Goal: Information Seeking & Learning: Learn about a topic

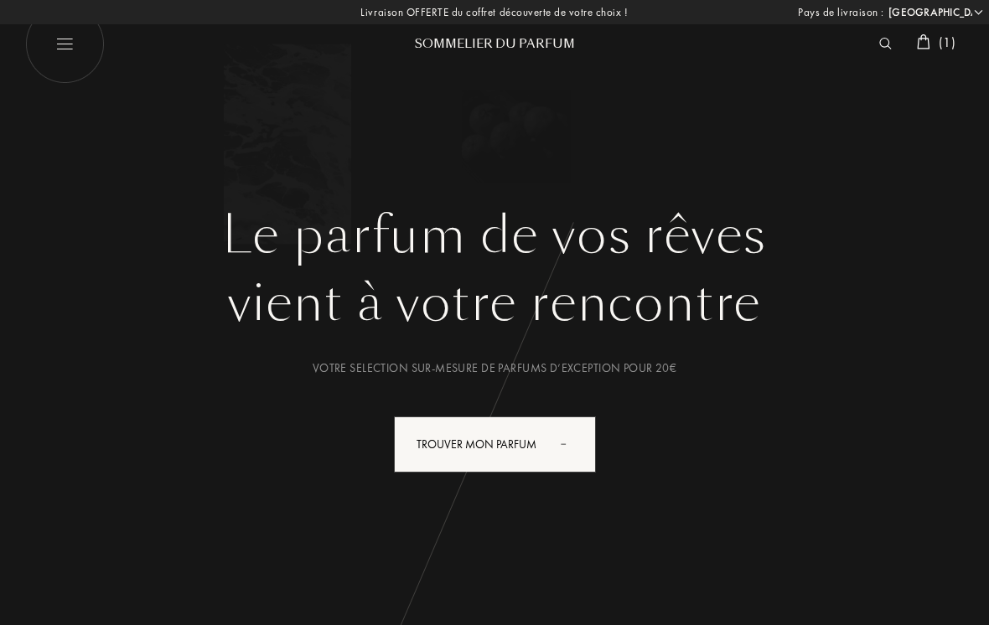
select select "FR"
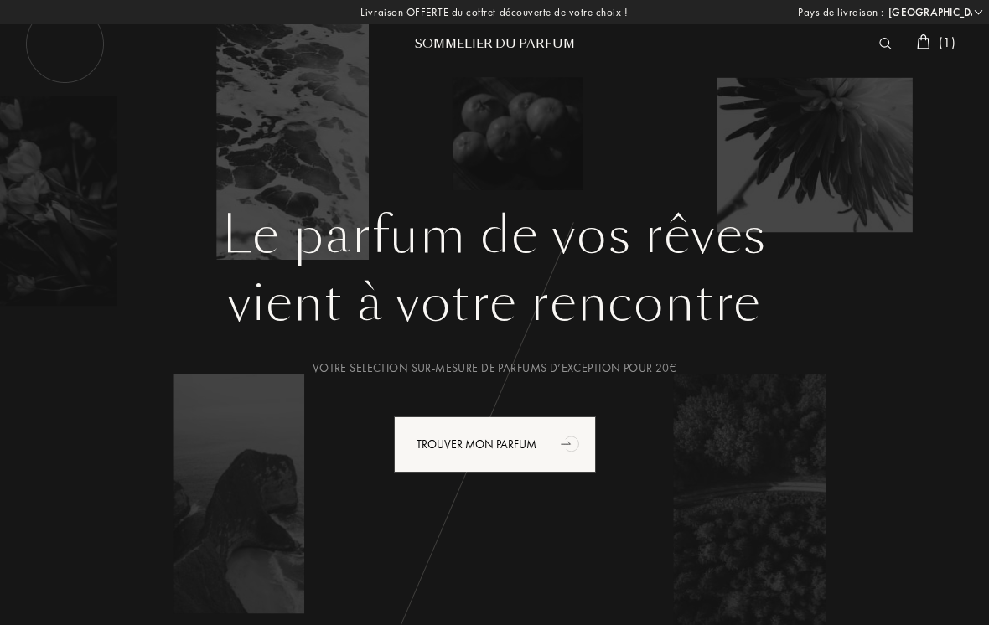
click at [880, 48] on img at bounding box center [886, 44] width 13 height 12
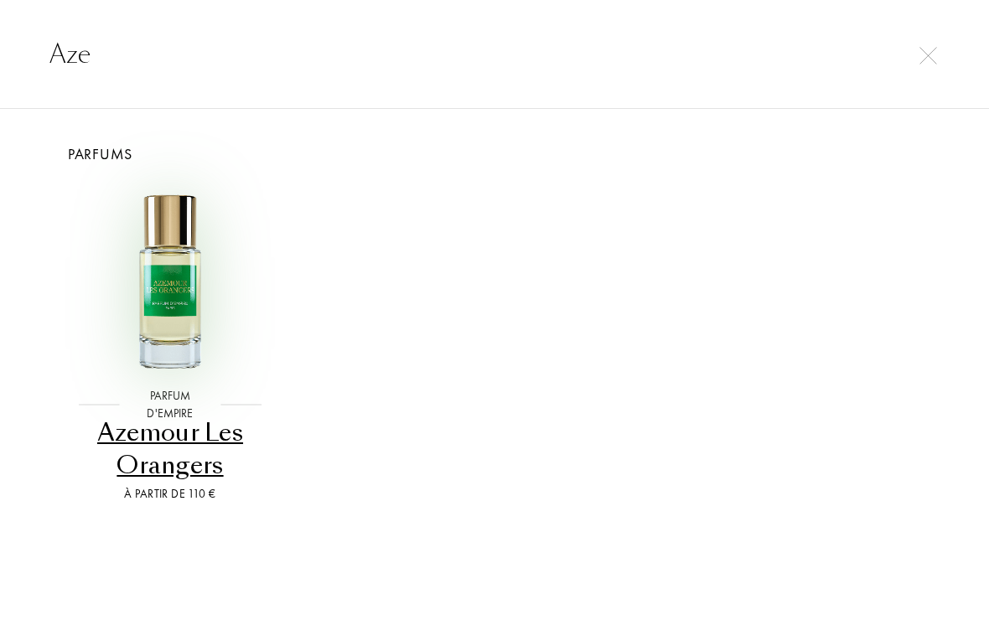
type input "Aze"
click at [184, 245] on img at bounding box center [170, 281] width 195 height 195
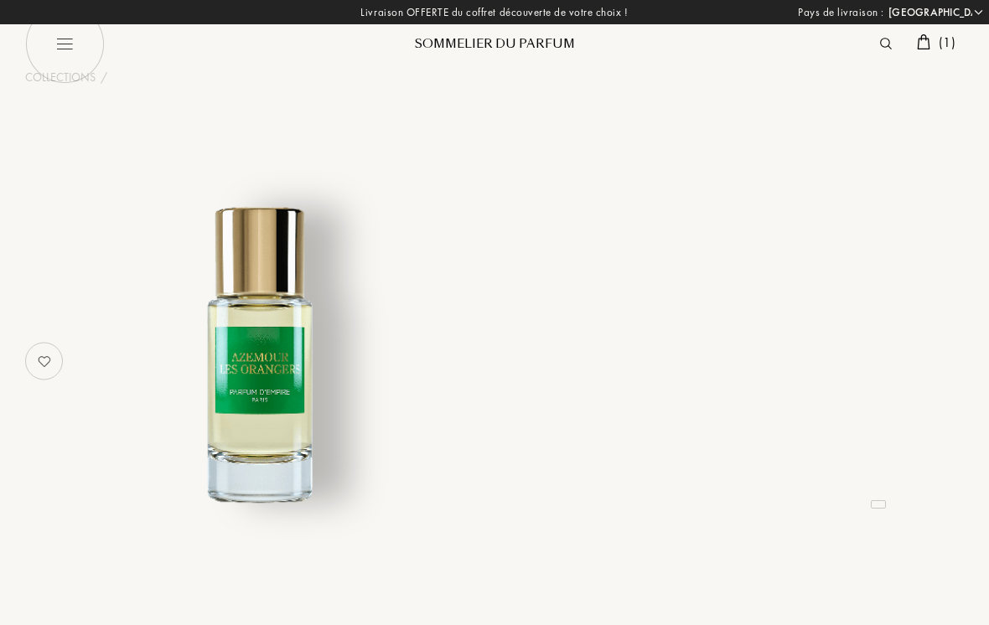
select select "FR"
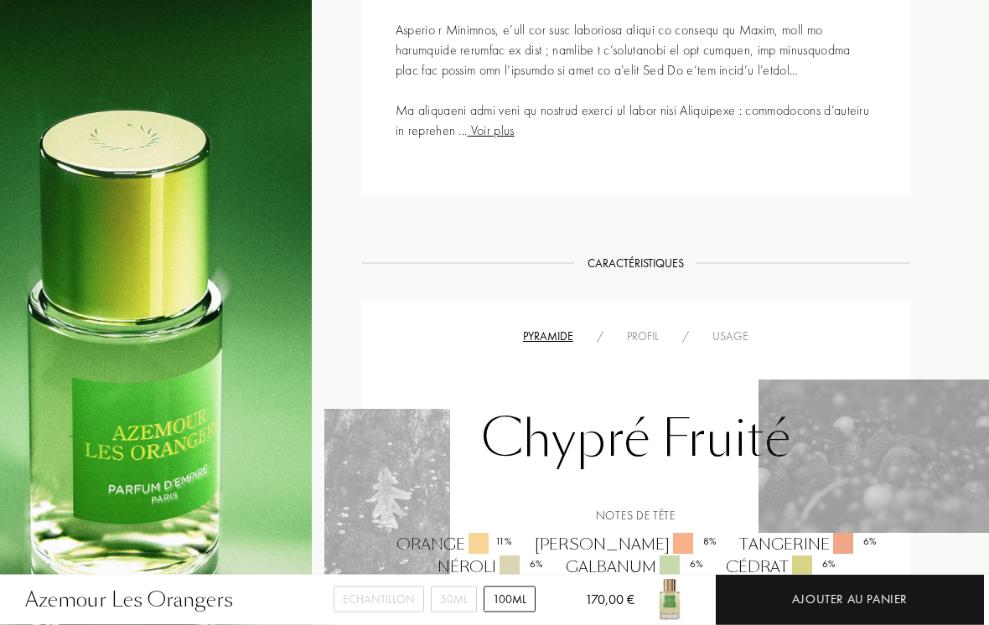
scroll to position [965, 55]
click at [736, 322] on div "Pyramide / Profil / Usage Chypré Fruité Notes de tête Orange 11 % Clémentine 8 …" at bounding box center [636, 566] width 548 height 531
click at [732, 345] on div "Usage" at bounding box center [731, 337] width 60 height 18
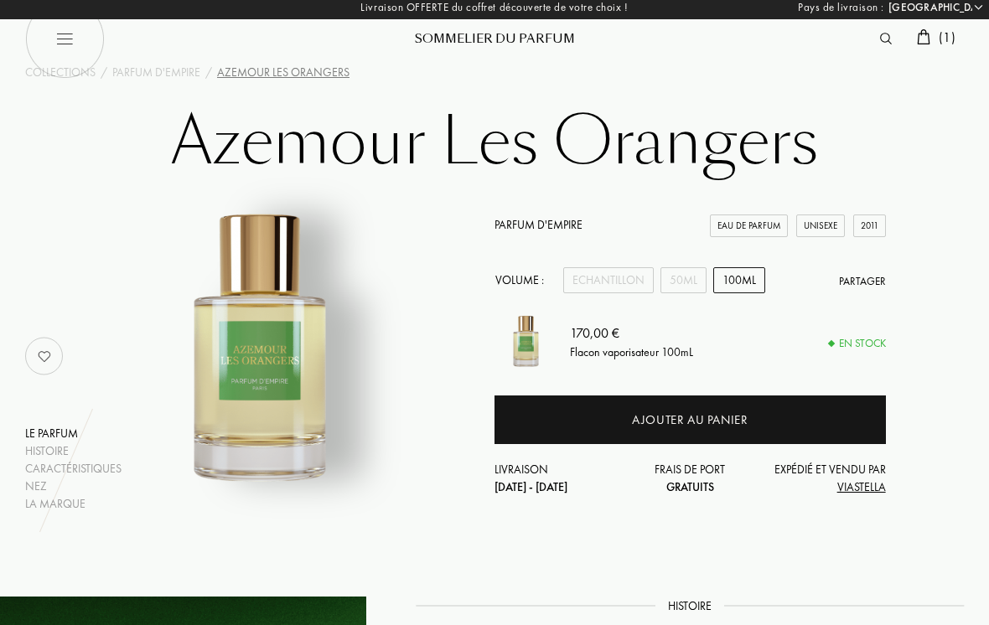
scroll to position [0, 0]
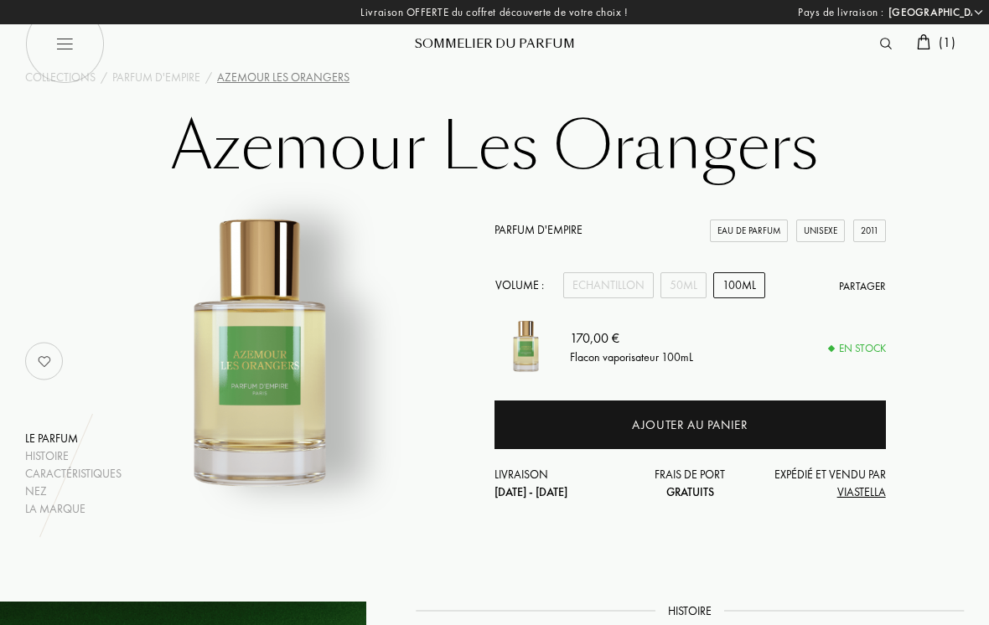
click at [880, 44] on img at bounding box center [886, 44] width 12 height 12
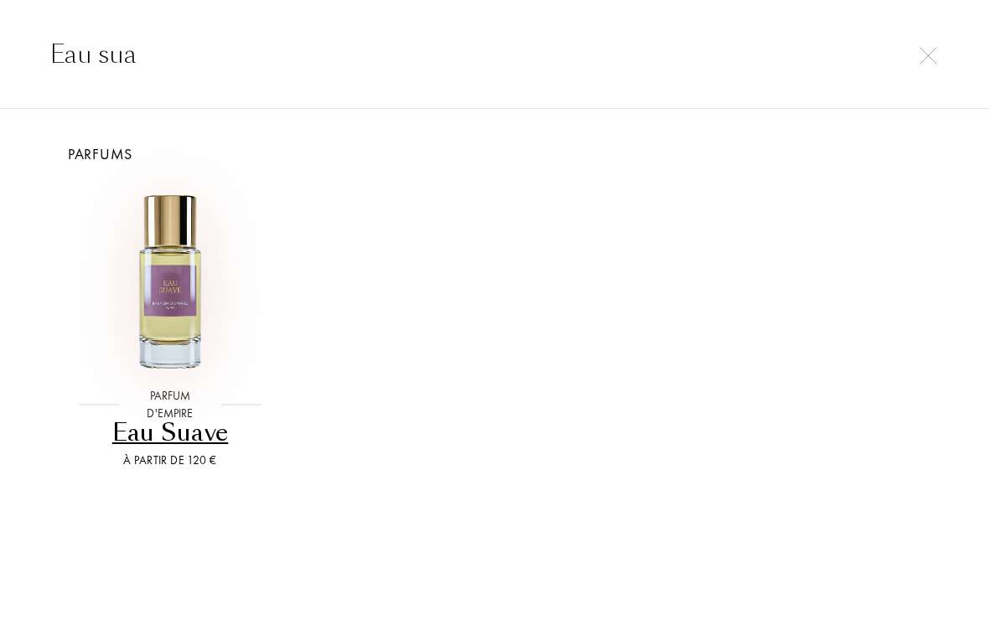
type input "Eau sua"
click at [161, 216] on img at bounding box center [170, 281] width 195 height 195
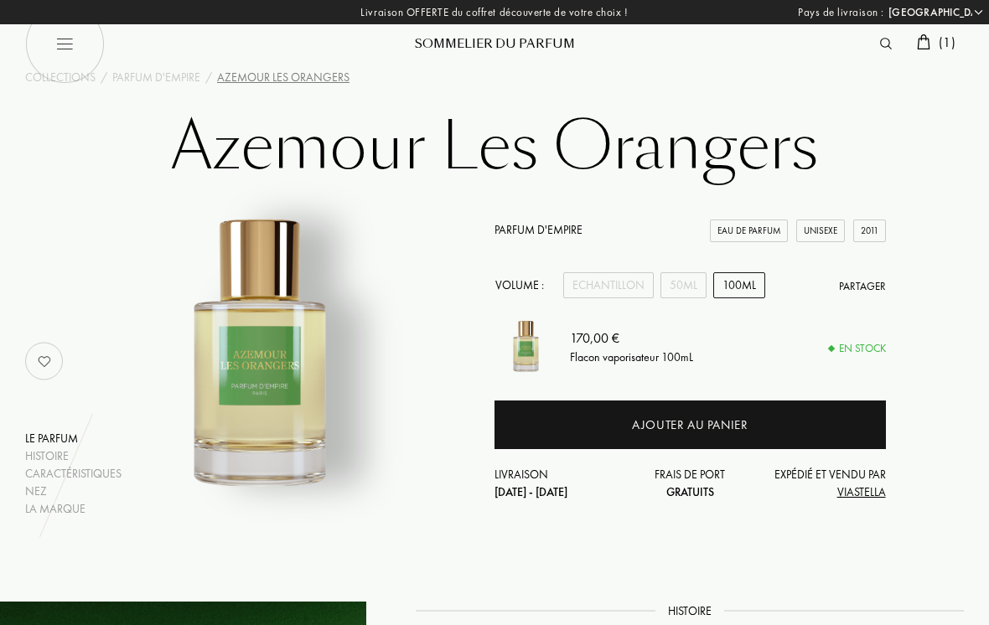
click at [880, 38] on img at bounding box center [886, 44] width 12 height 12
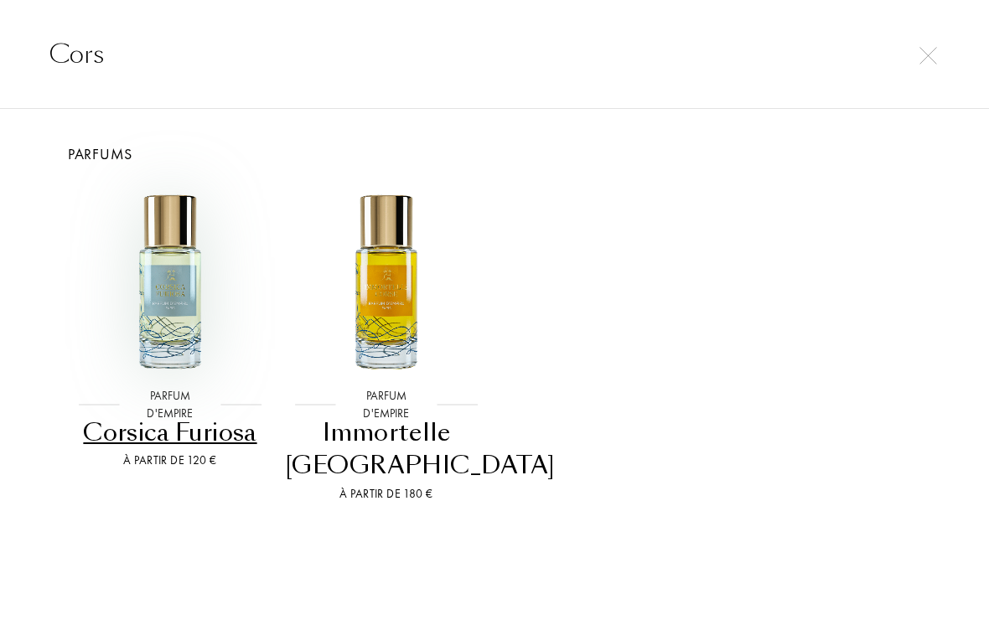
type input "Cors"
click at [174, 219] on img at bounding box center [170, 281] width 195 height 195
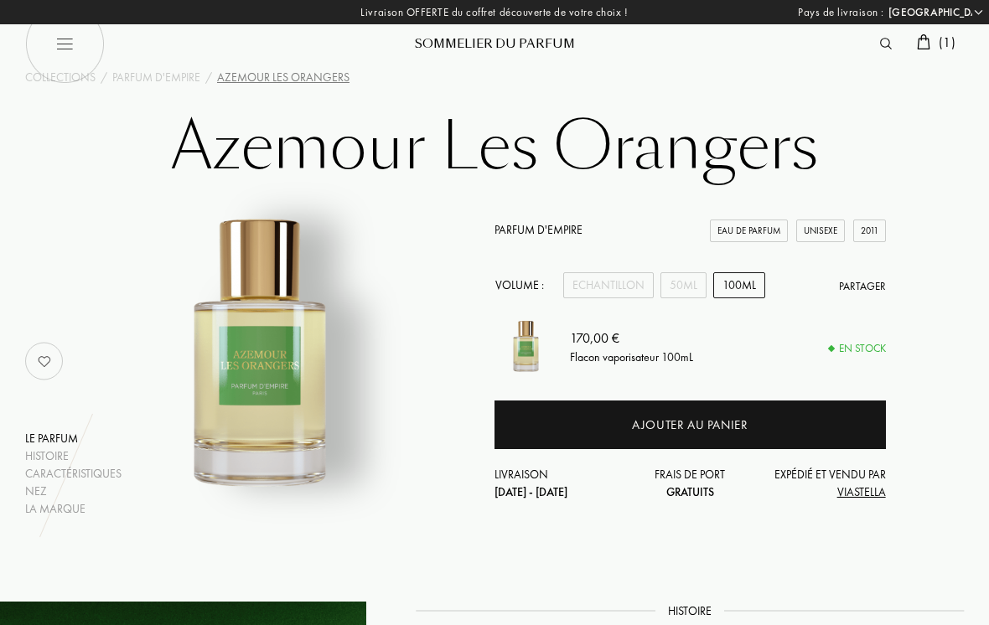
click at [872, 46] on div at bounding box center [890, 44] width 37 height 22
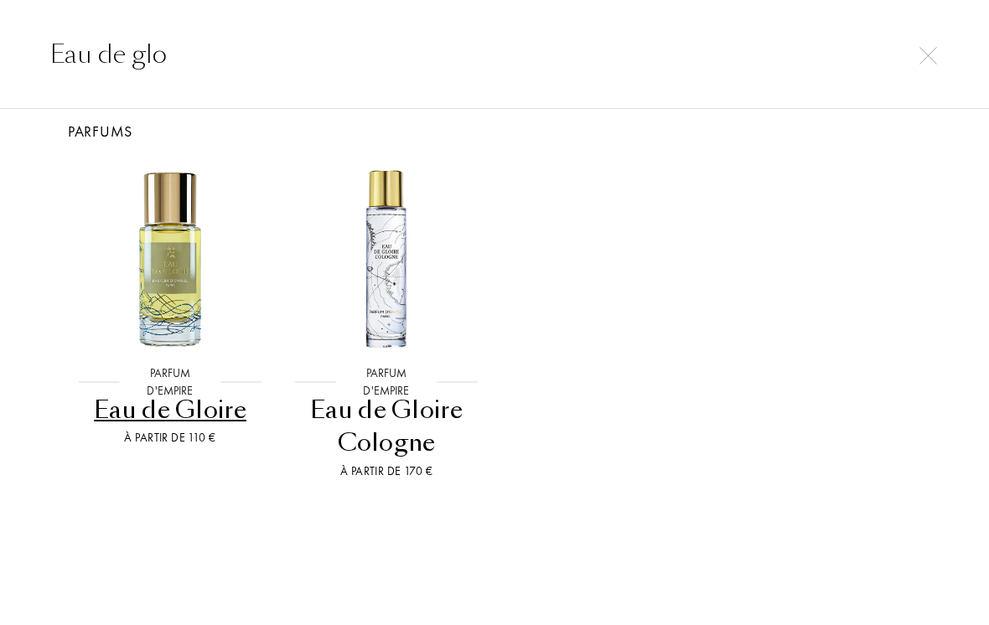
scroll to position [23, 0]
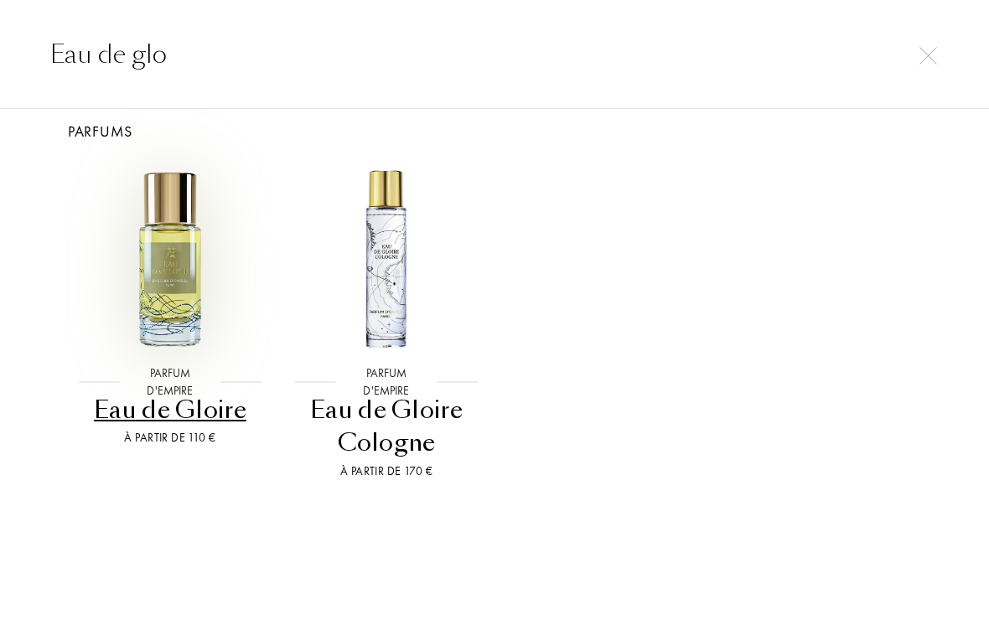
type input "Eau de glo"
click at [166, 210] on img at bounding box center [170, 258] width 195 height 195
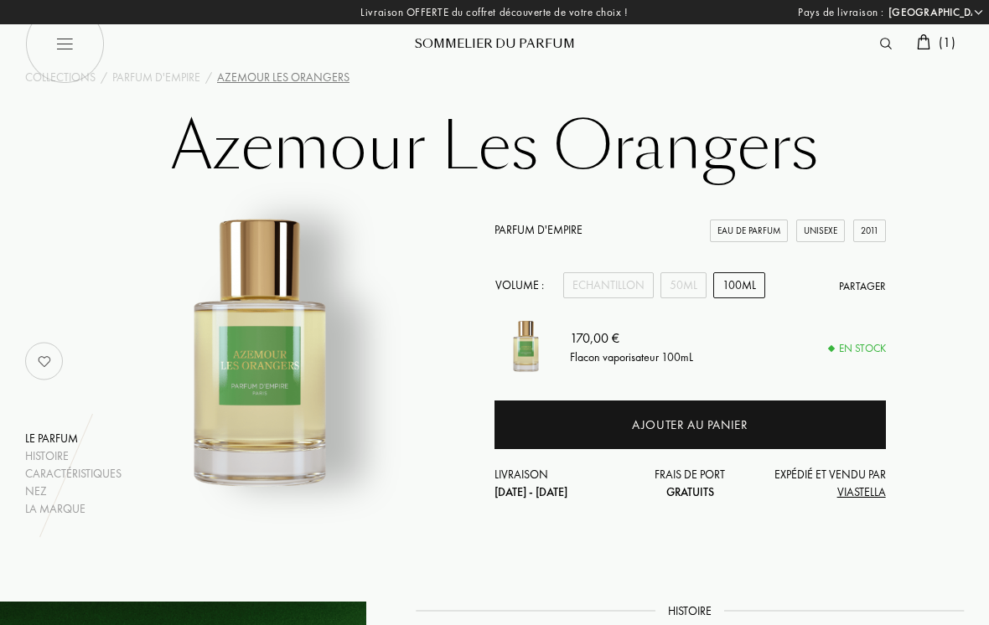
click at [880, 44] on img at bounding box center [886, 44] width 12 height 12
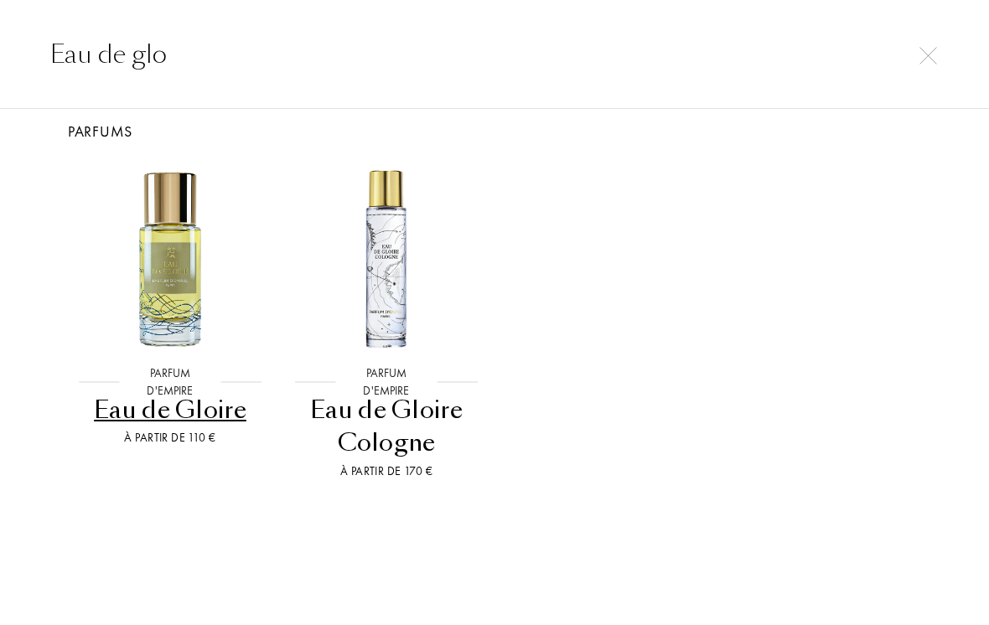
type input "Eau de glo"
click at [392, 228] on img at bounding box center [386, 258] width 195 height 195
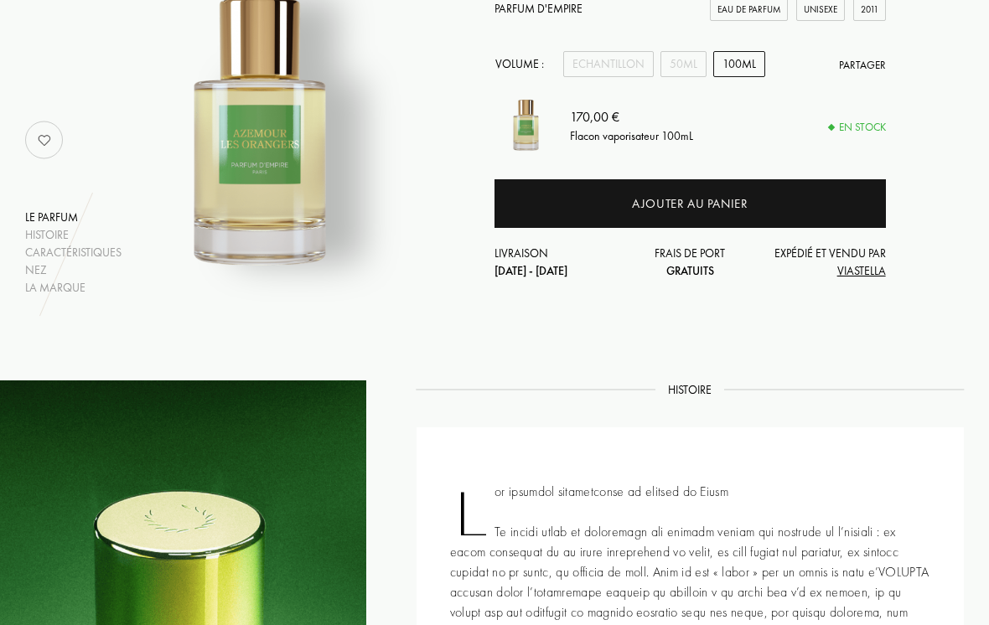
scroll to position [135, 0]
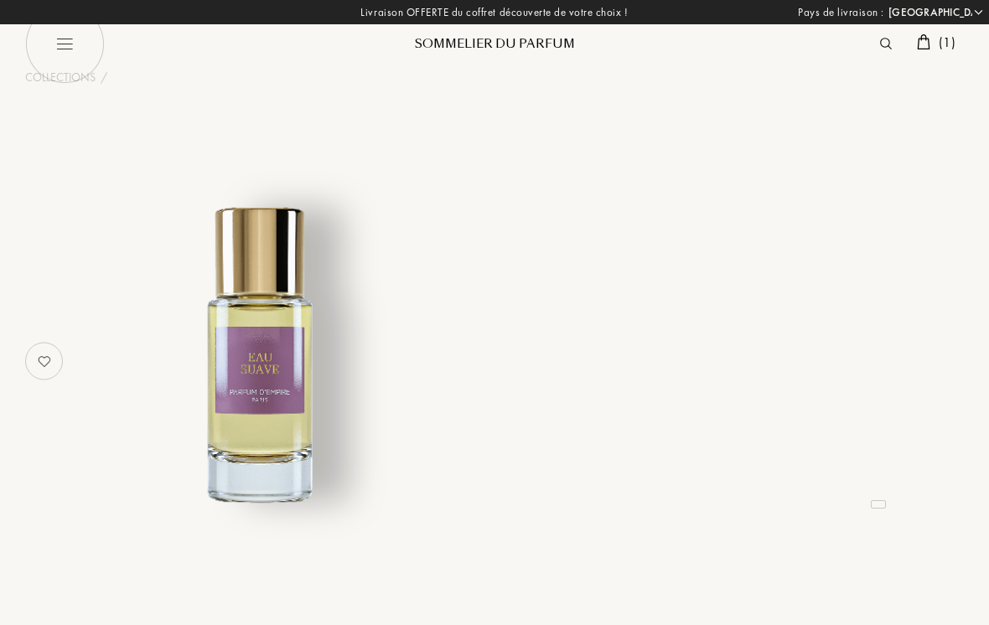
select select "FR"
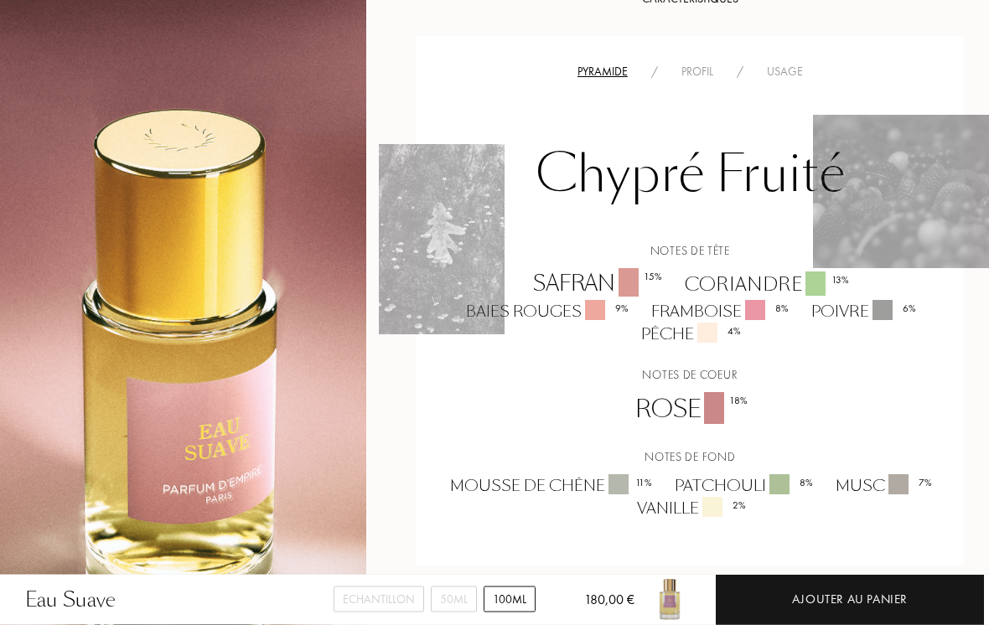
click at [790, 65] on div "Usage" at bounding box center [785, 73] width 60 height 18
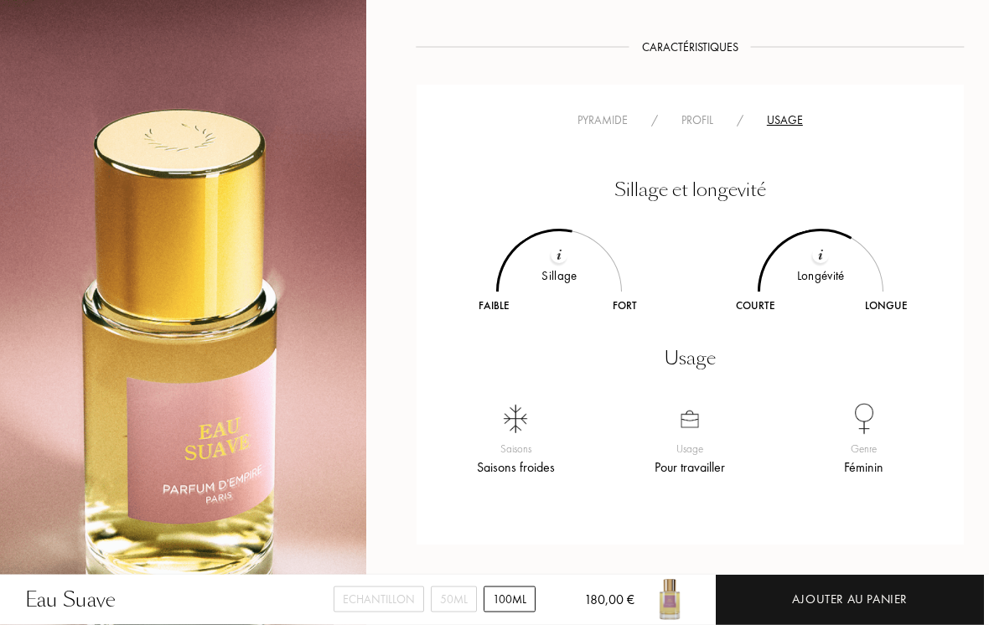
click at [611, 112] on div "Pyramide" at bounding box center [603, 121] width 74 height 18
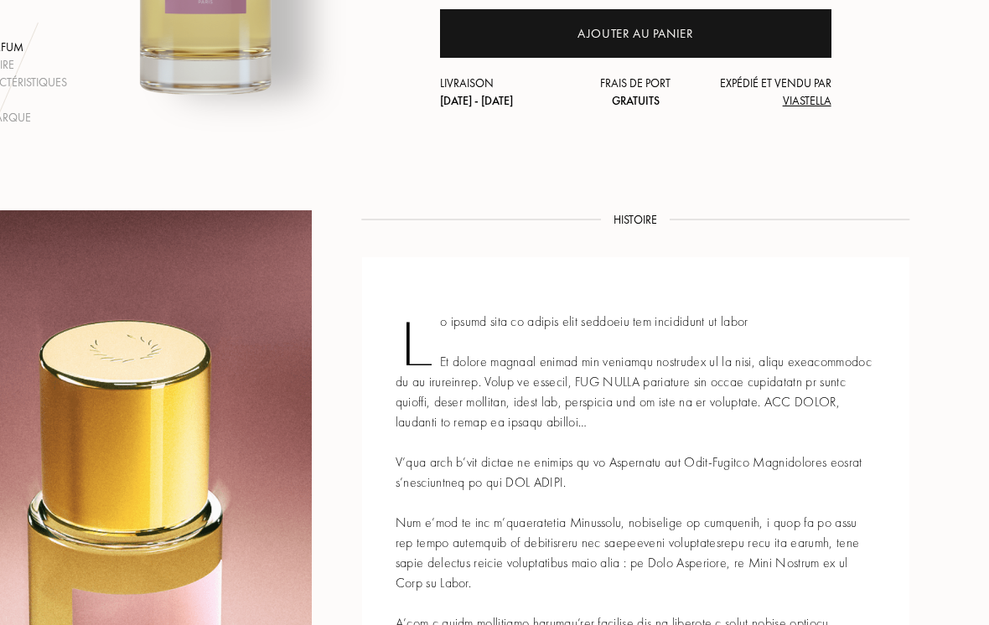
scroll to position [368, 55]
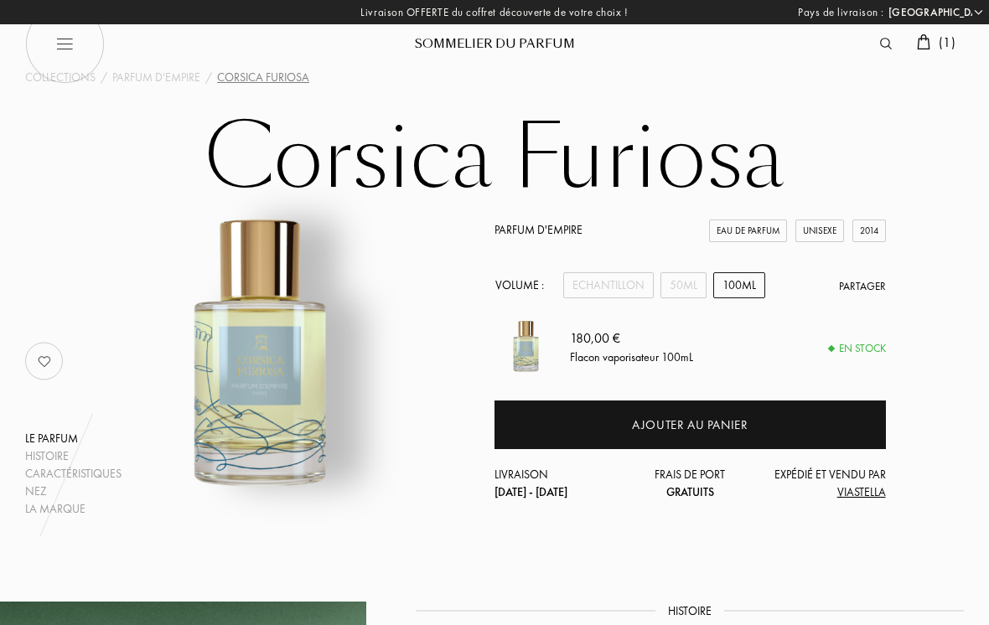
select select "FR"
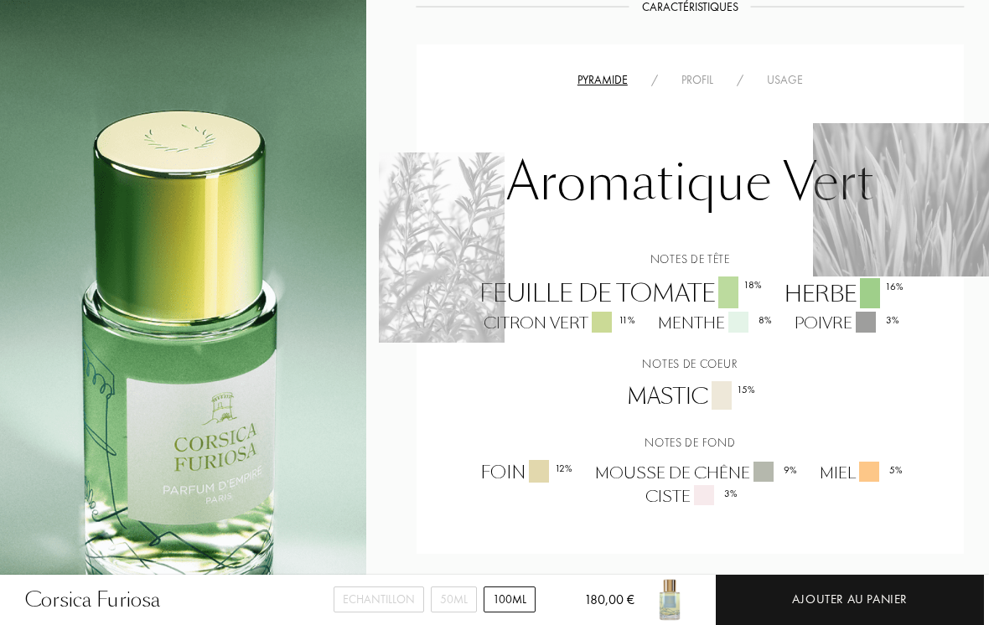
scroll to position [1328, 0]
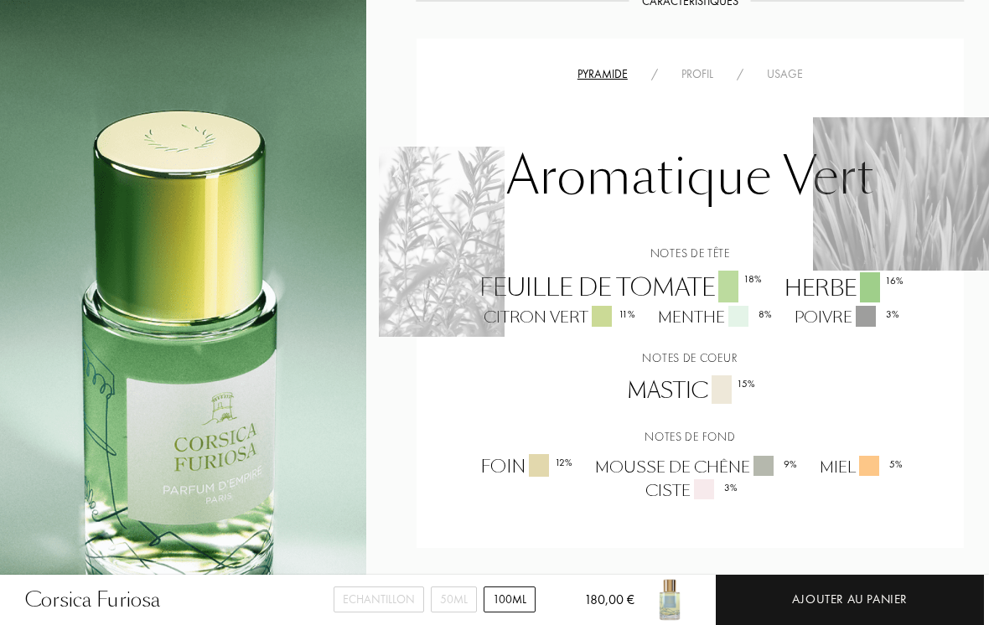
click at [779, 74] on div "Usage" at bounding box center [785, 74] width 60 height 18
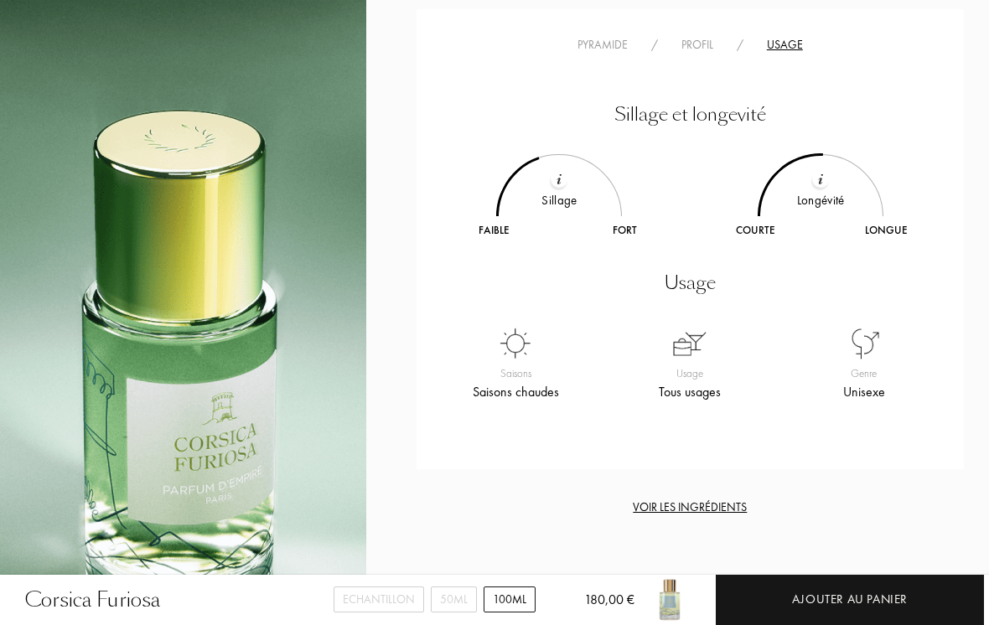
scroll to position [1360, 0]
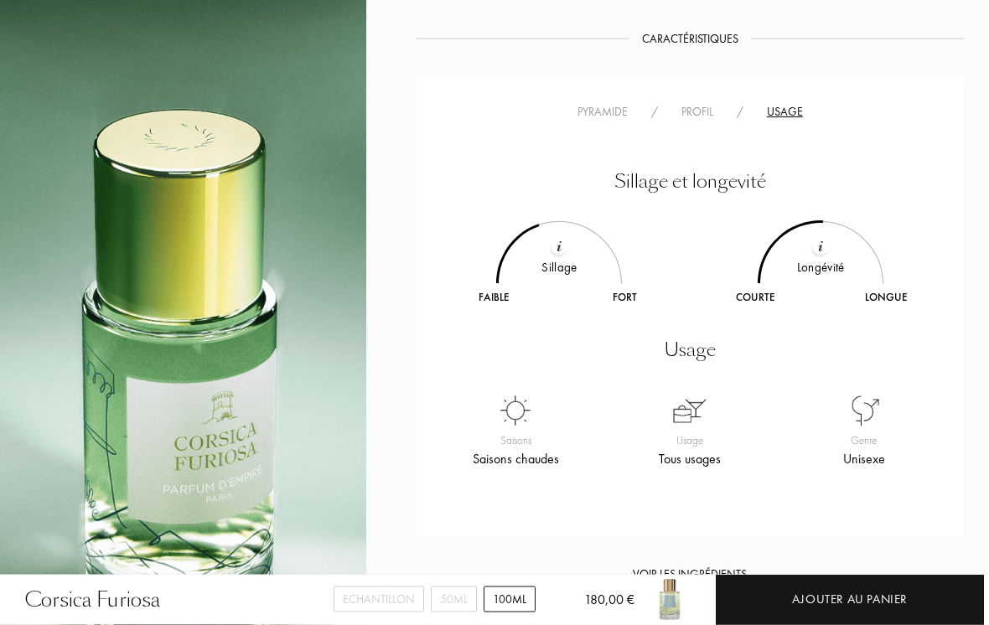
click at [588, 120] on div "Pyramide" at bounding box center [603, 113] width 74 height 18
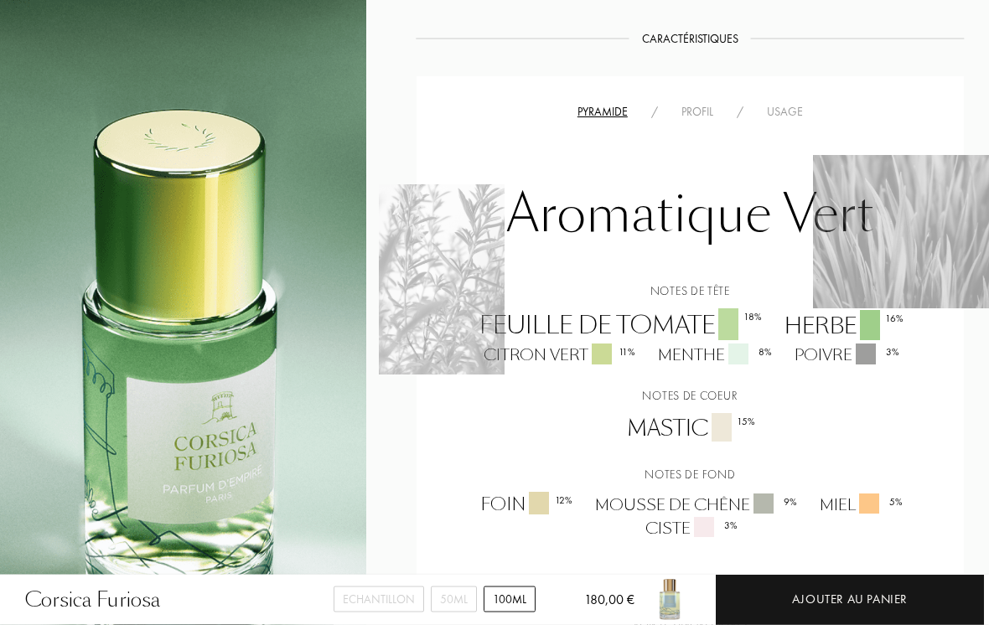
scroll to position [1290, 0]
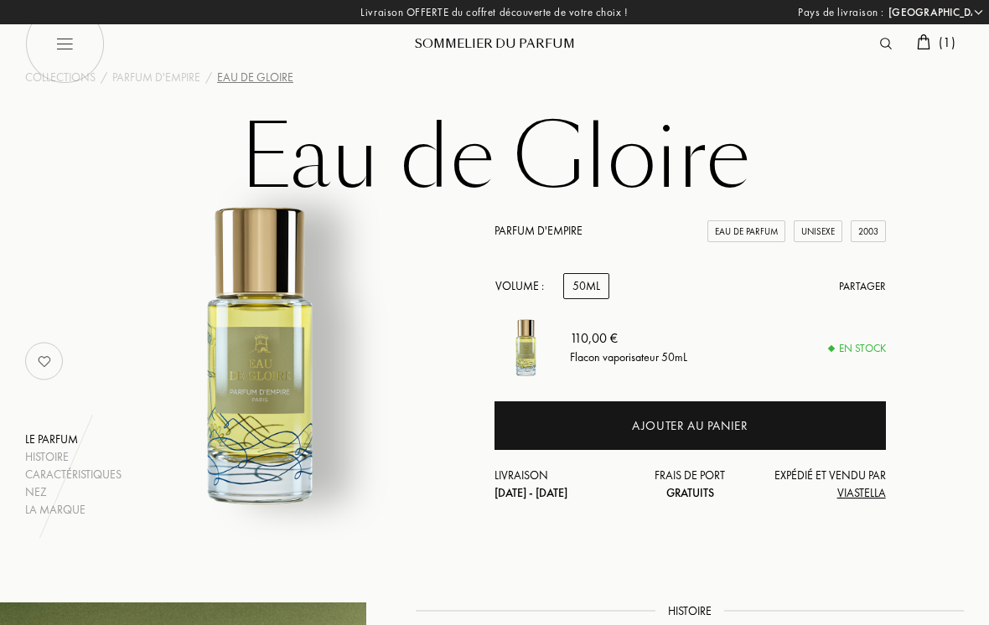
select select "FR"
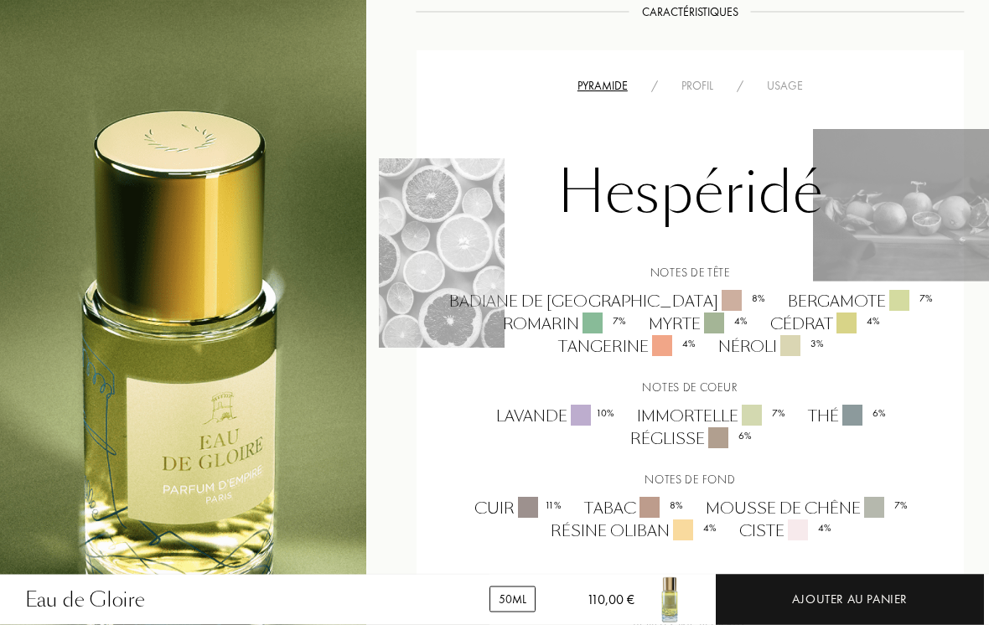
scroll to position [1256, 0]
click at [778, 83] on div "Usage" at bounding box center [785, 87] width 60 height 18
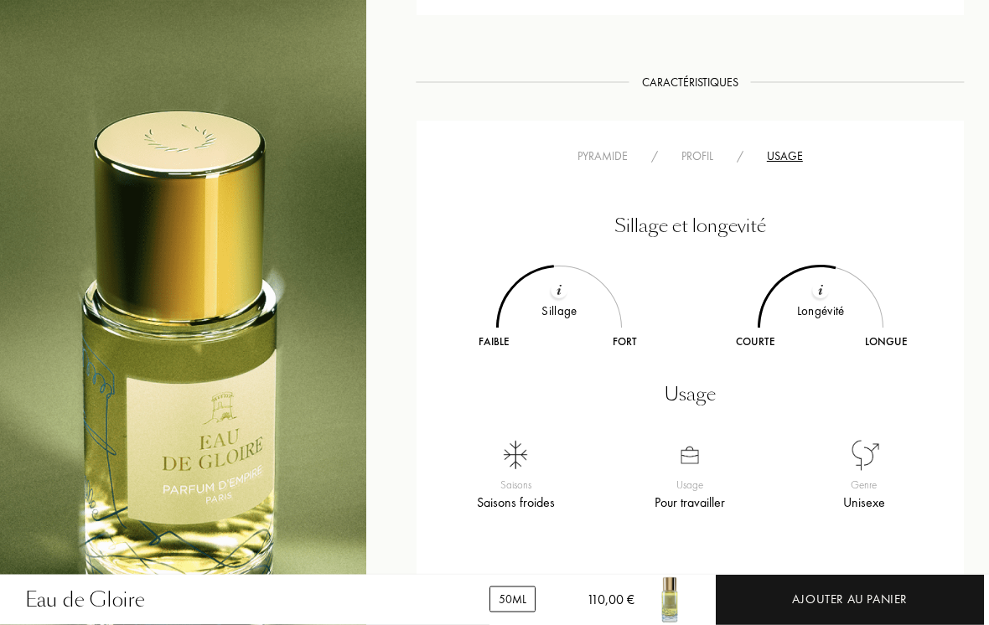
click at [601, 148] on div "Pyramide" at bounding box center [603, 157] width 74 height 18
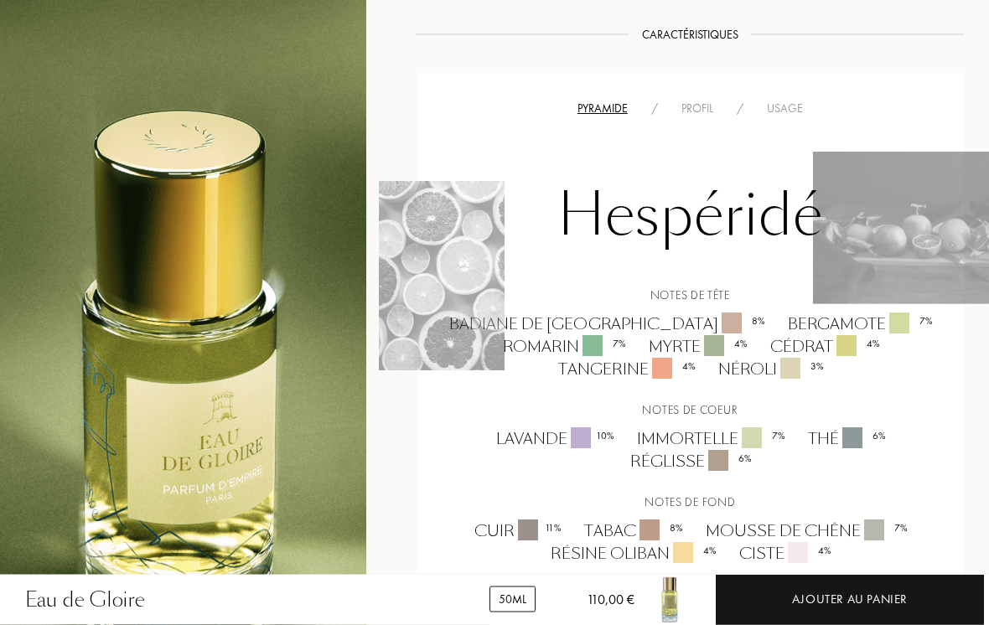
scroll to position [1238, 0]
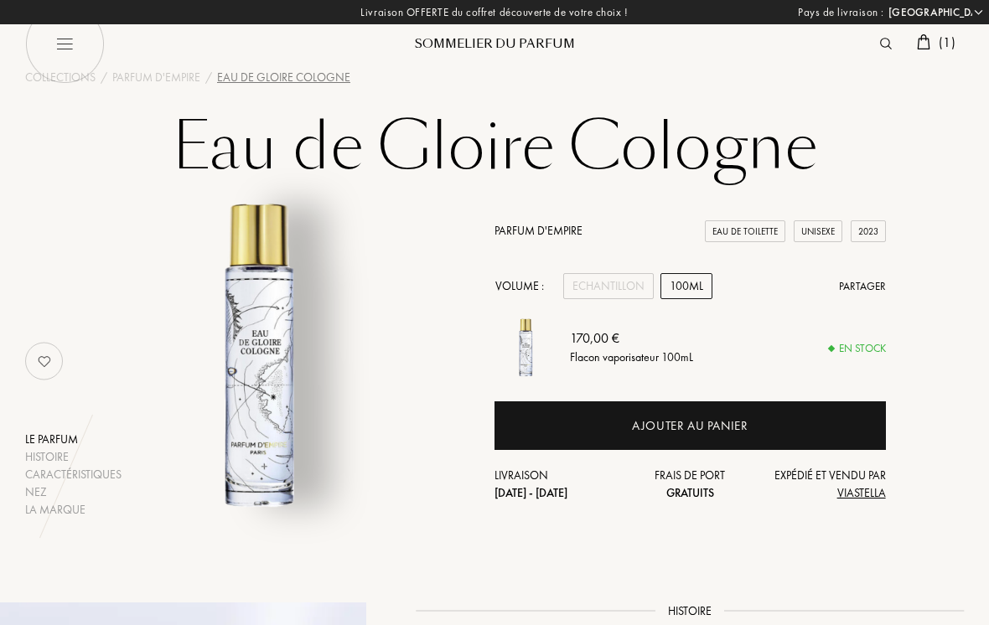
select select "FR"
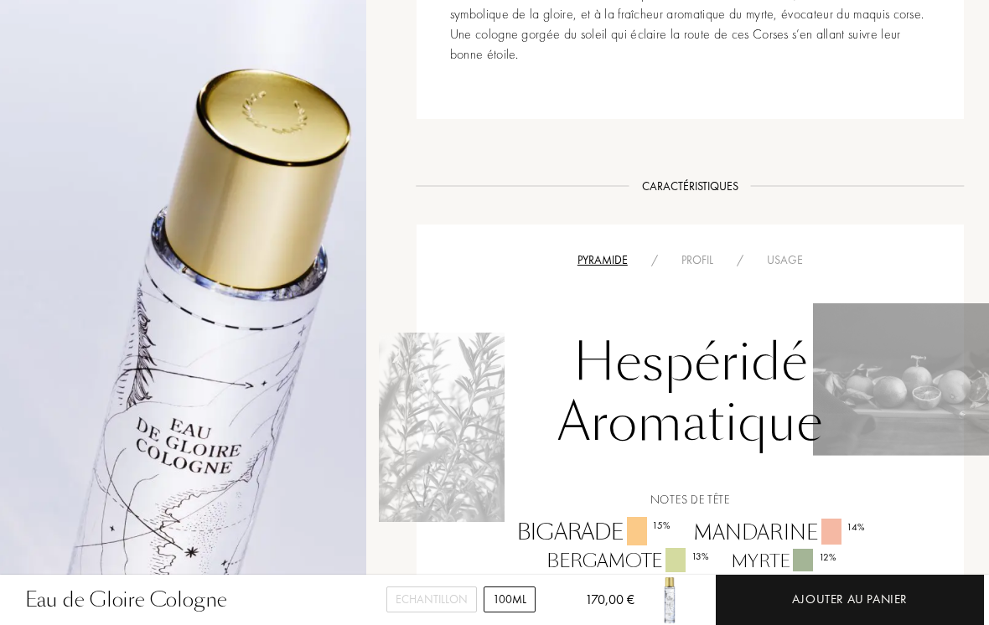
scroll to position [905, 0]
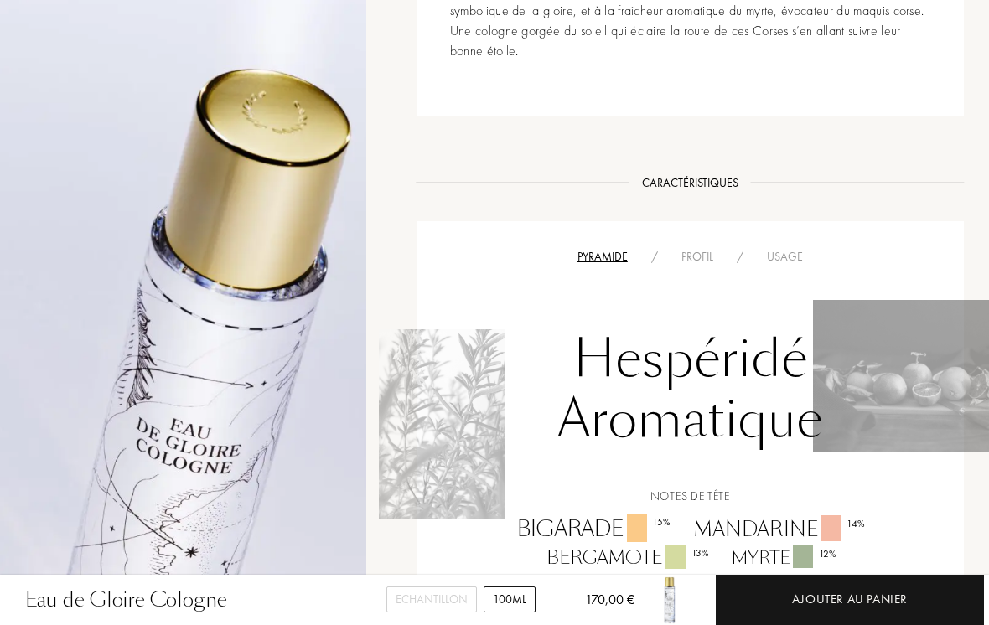
click at [792, 255] on div "Usage" at bounding box center [785, 257] width 60 height 18
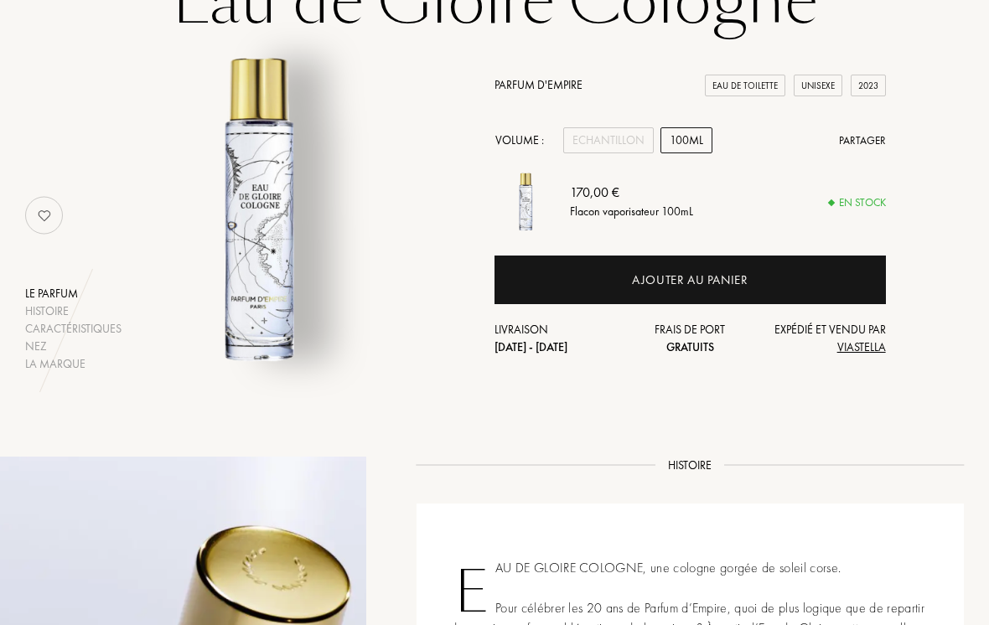
scroll to position [119, 0]
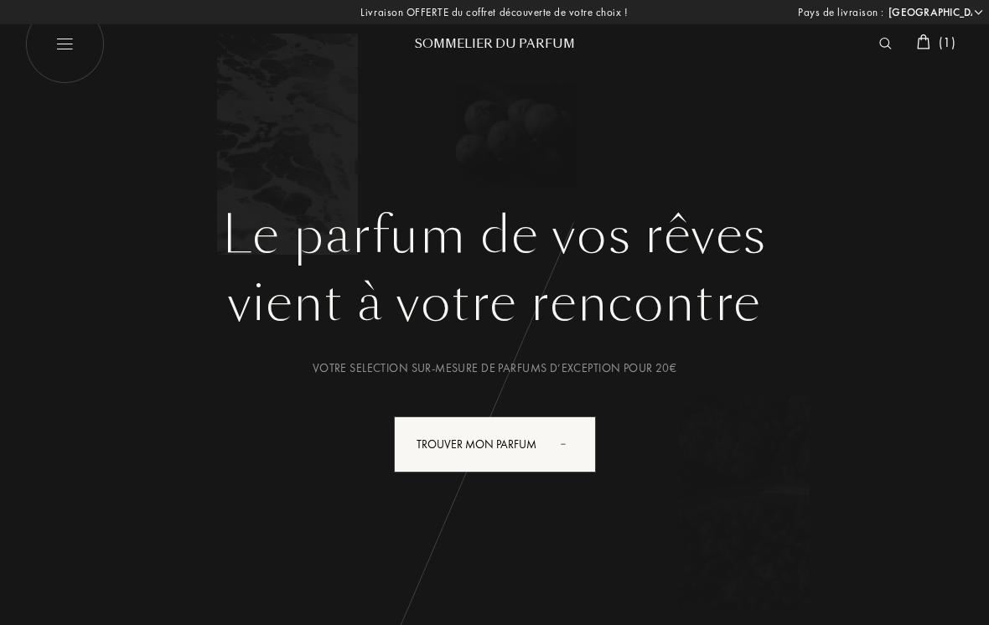
select select "FR"
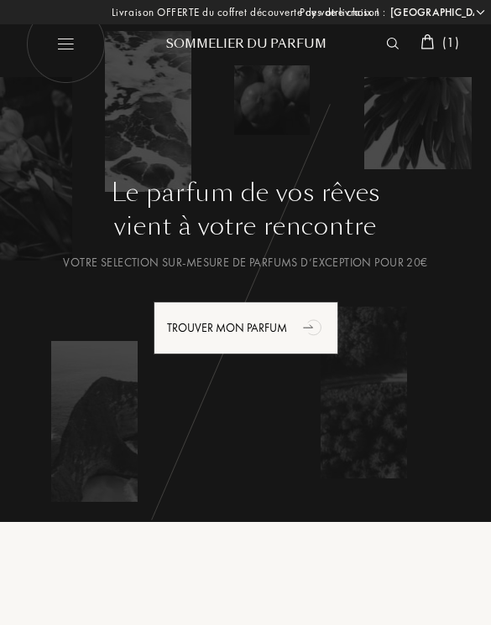
select select "FR"
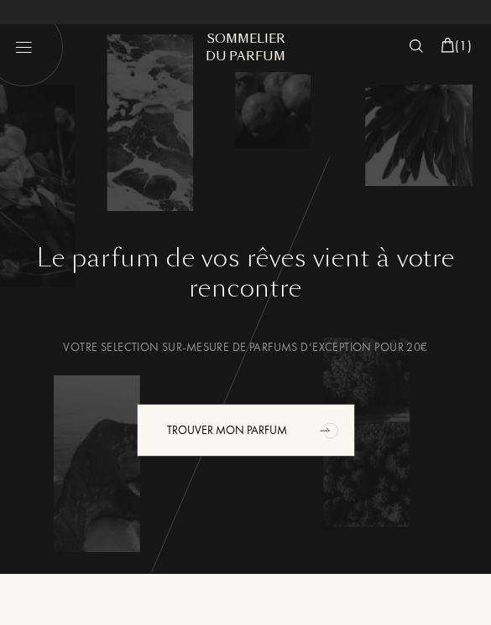
select select "FR"
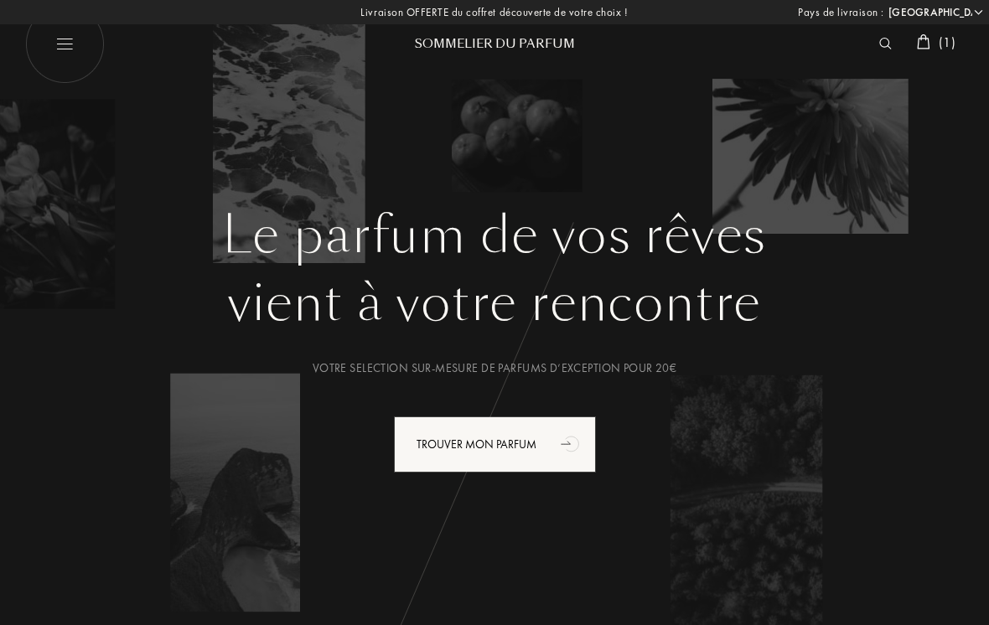
click at [871, 46] on div at bounding box center [890, 44] width 38 height 22
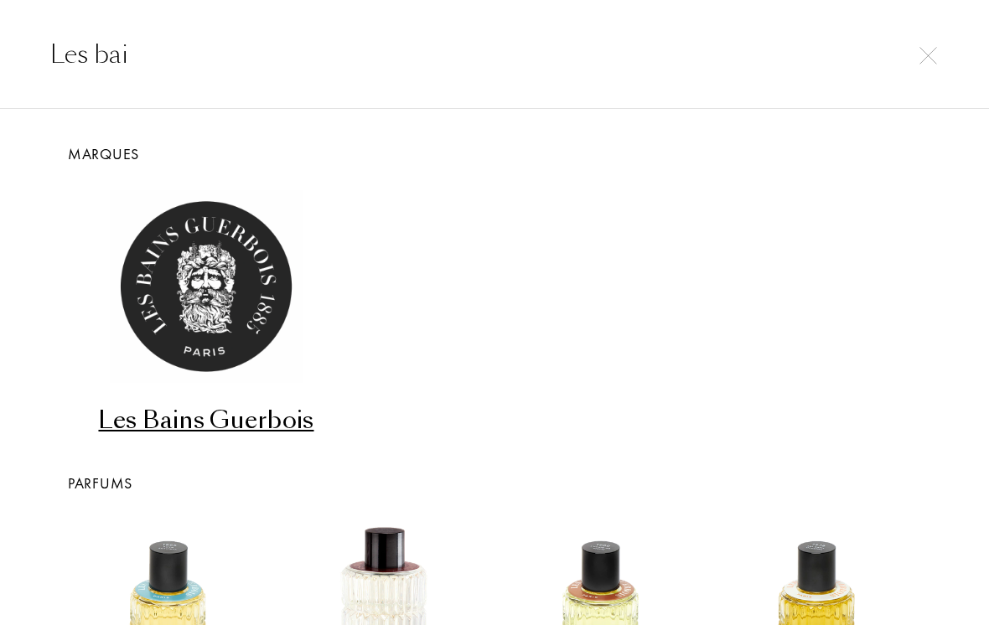
type input "Les bai"
click at [196, 229] on img at bounding box center [206, 286] width 193 height 193
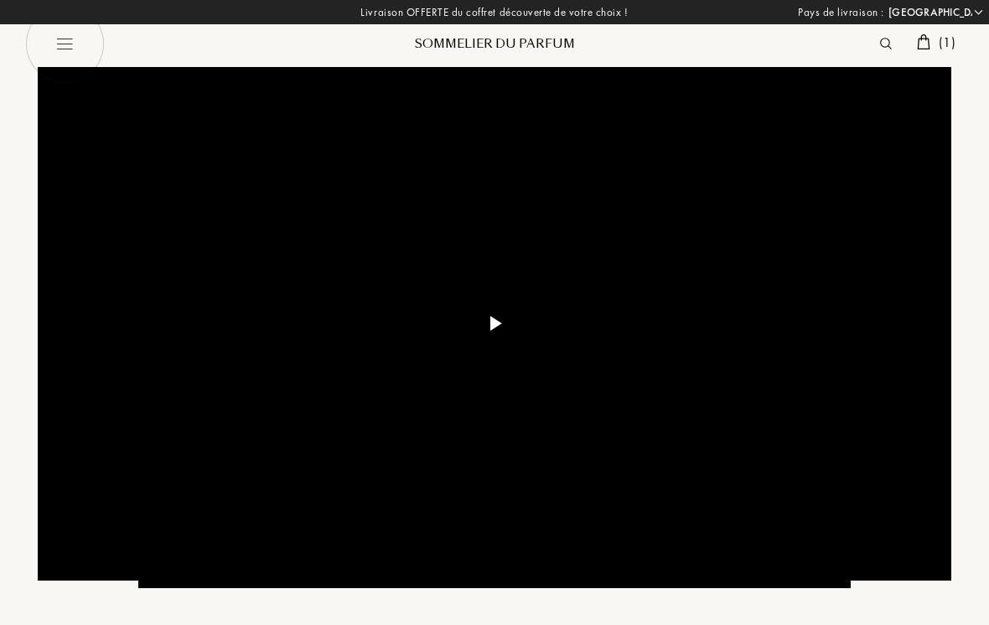
select select "FR"
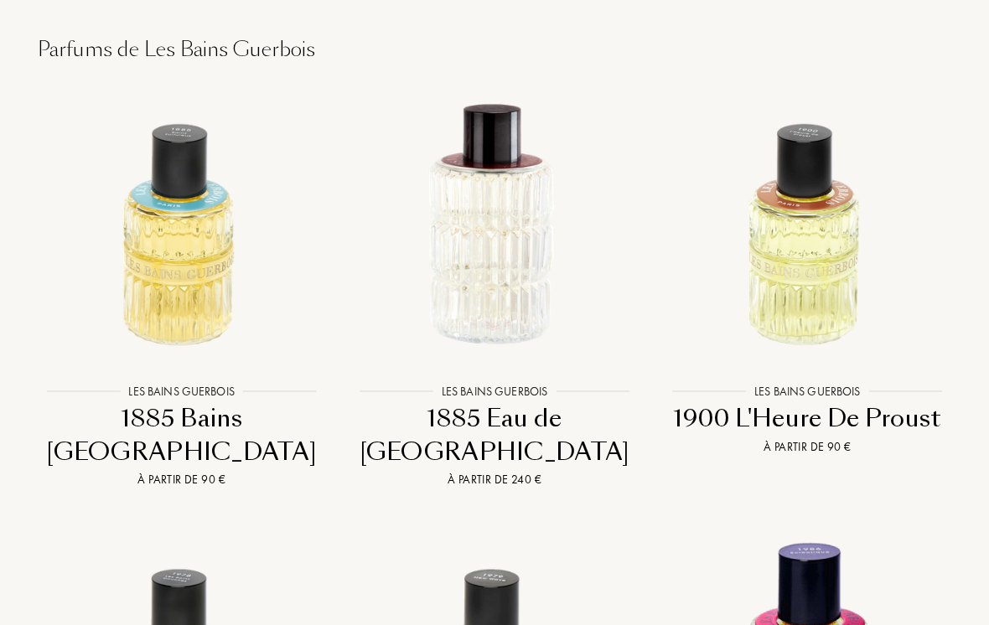
scroll to position [1322, 0]
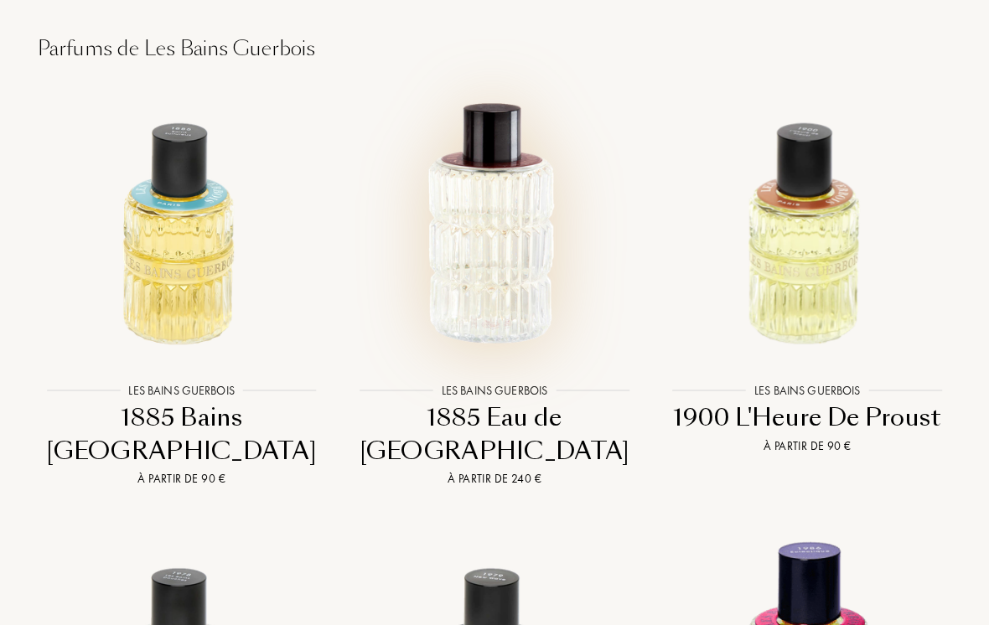
click at [506, 135] on img at bounding box center [495, 223] width 282 height 282
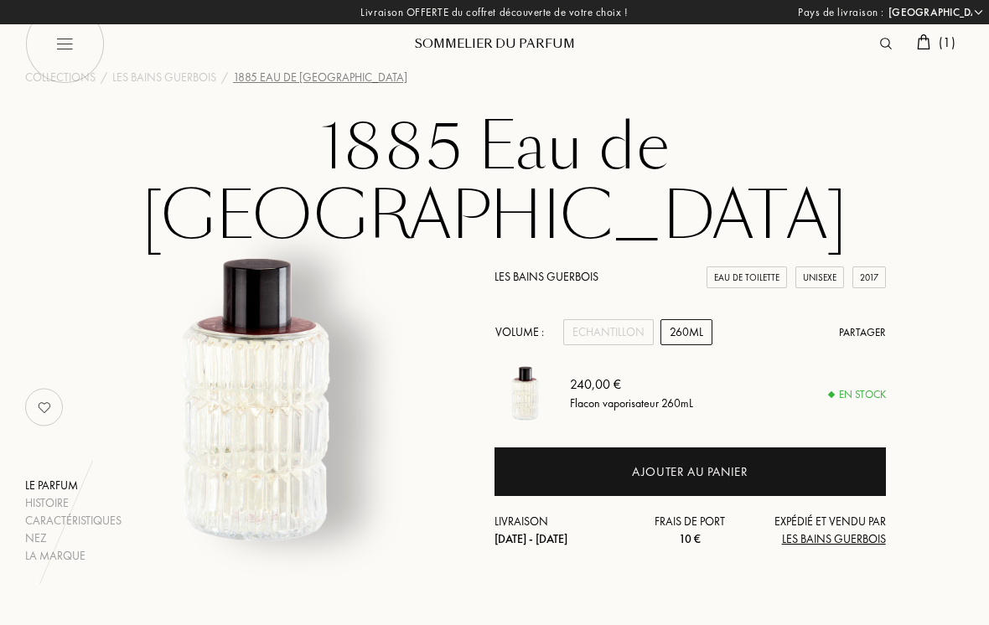
select select "FR"
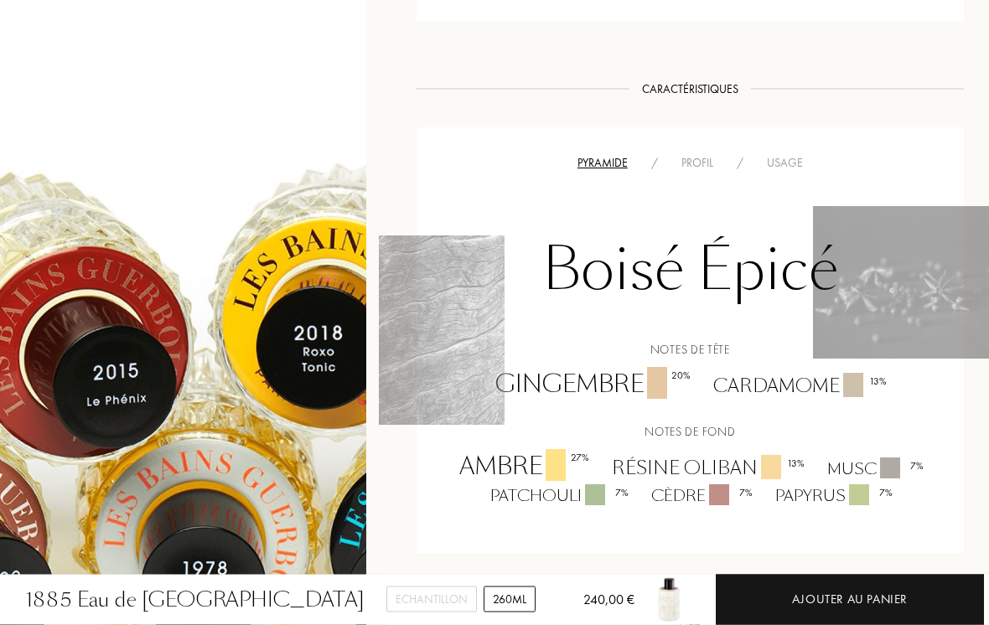
scroll to position [904, 0]
click at [780, 154] on div "Usage" at bounding box center [785, 163] width 60 height 18
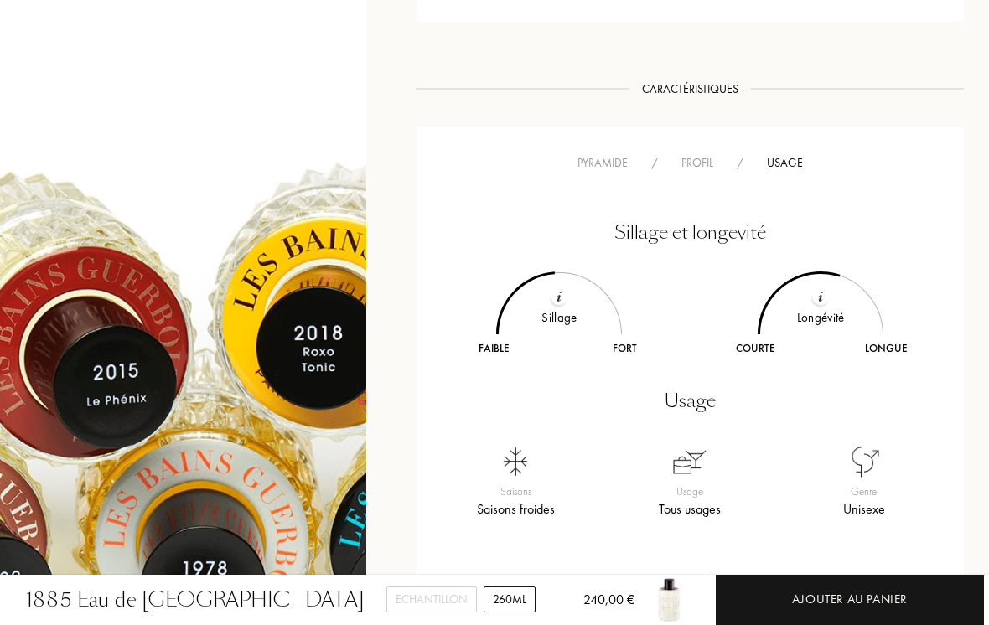
click at [702, 154] on div "Profil" at bounding box center [697, 163] width 55 height 18
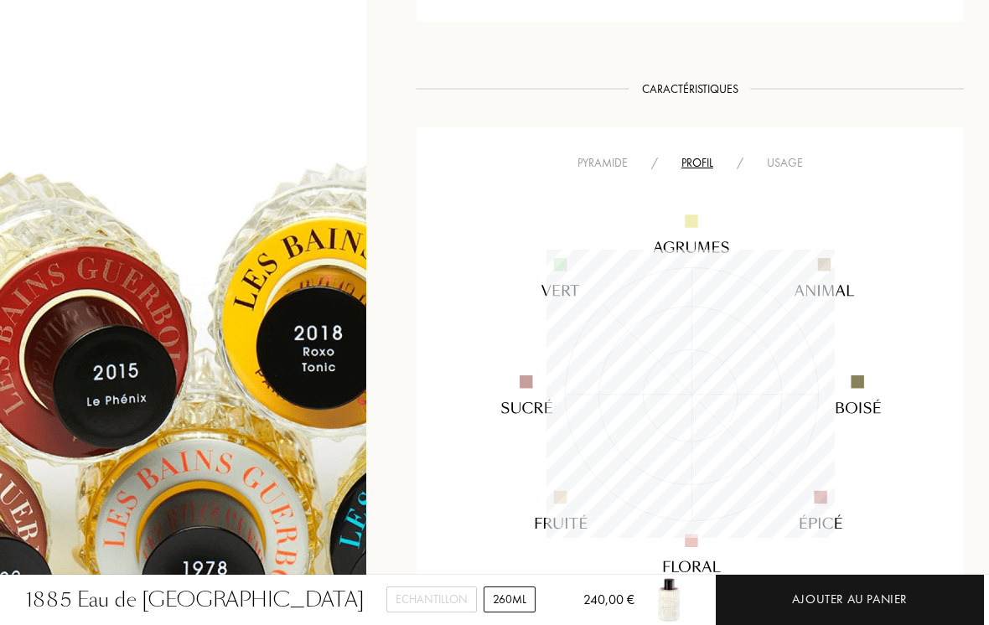
scroll to position [288, 289]
click at [609, 154] on div "Pyramide" at bounding box center [603, 163] width 74 height 18
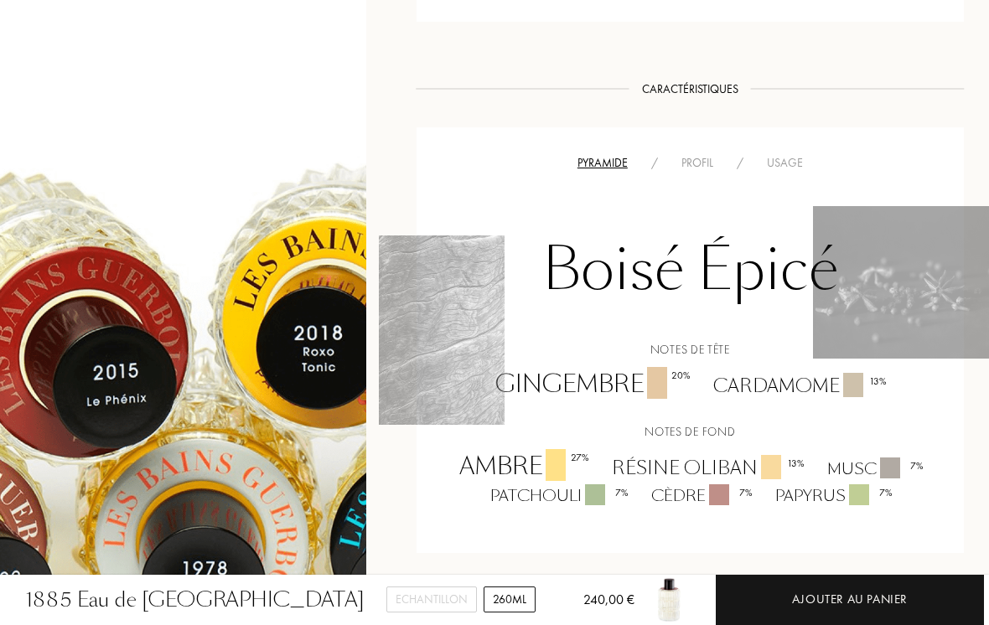
select select "1"
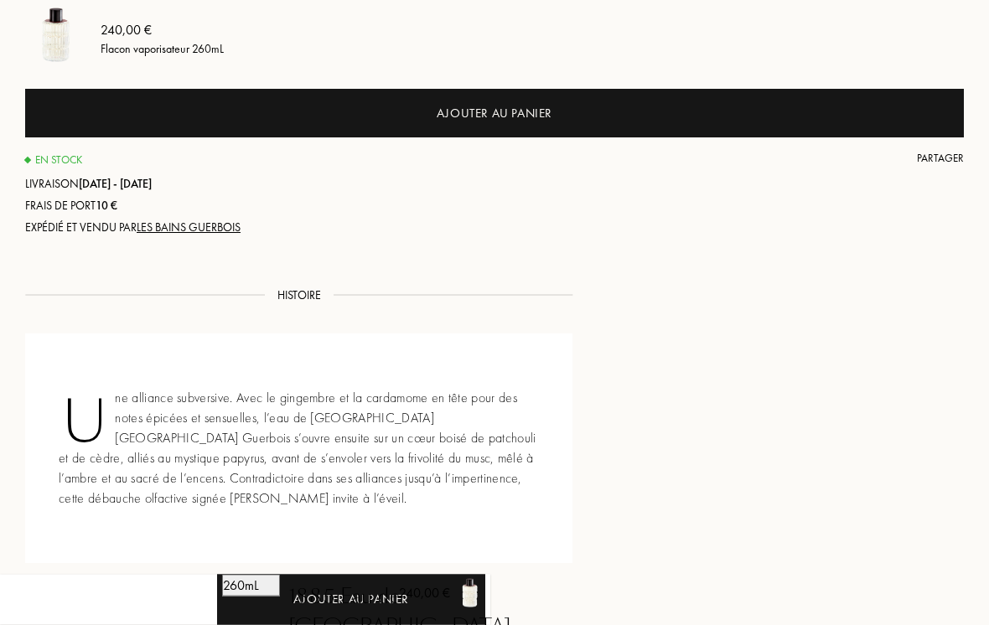
scroll to position [0, -393]
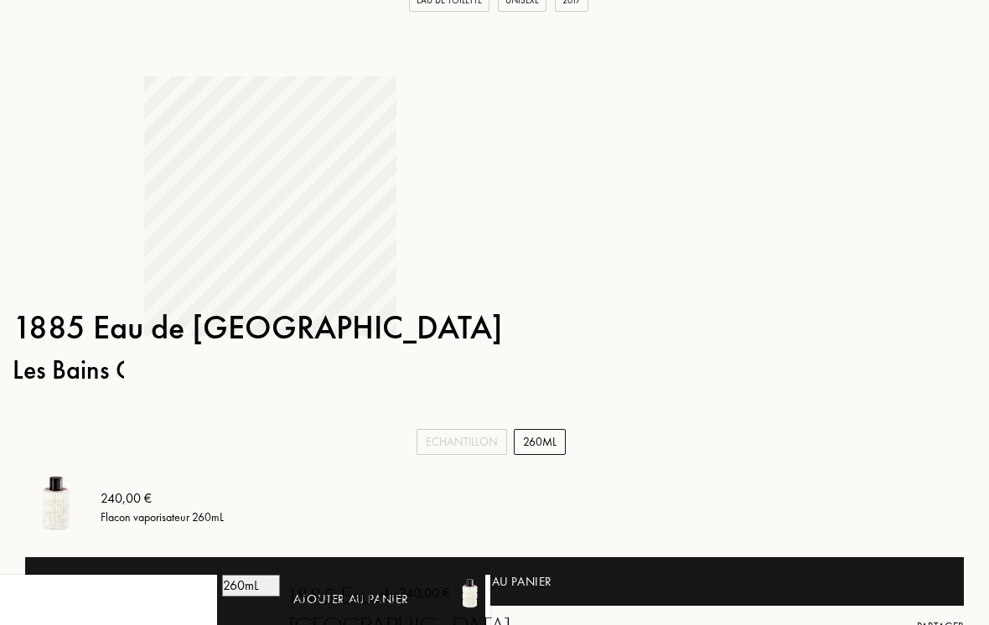
select select "FR"
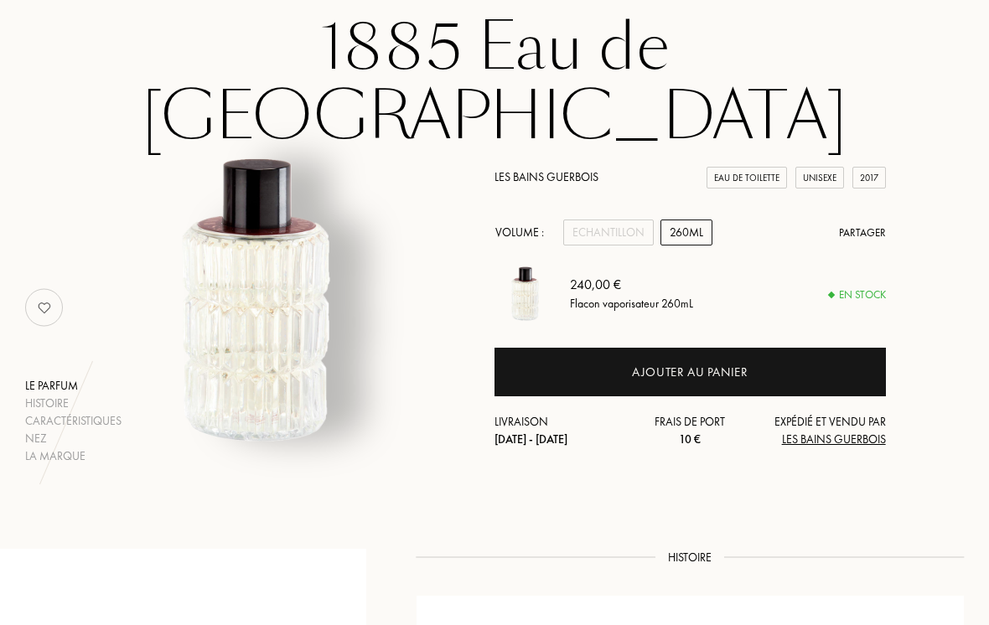
scroll to position [0, 0]
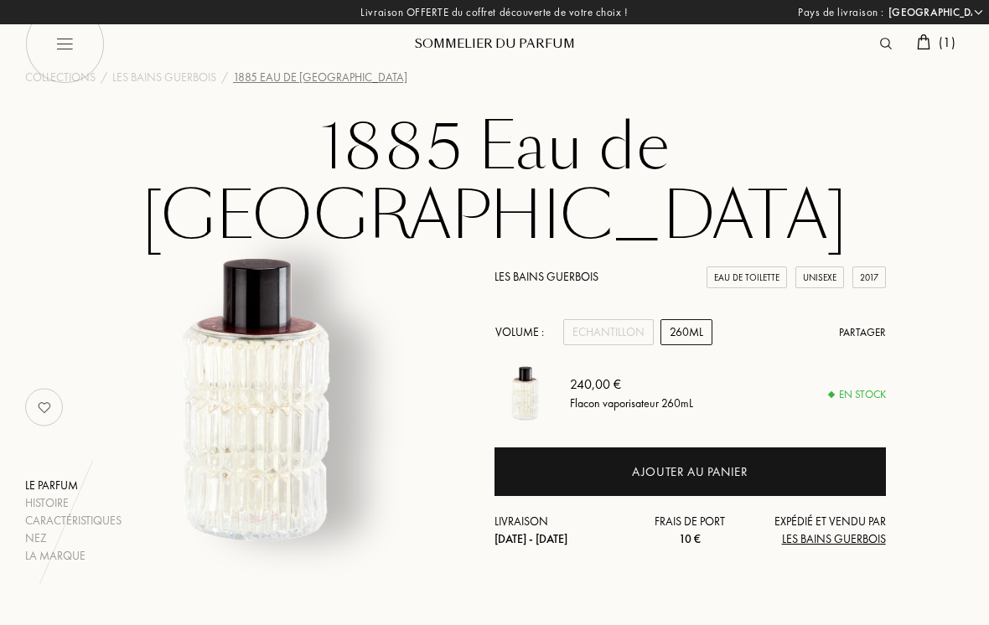
select select "FR"
click at [891, 34] on div at bounding box center [890, 44] width 37 height 22
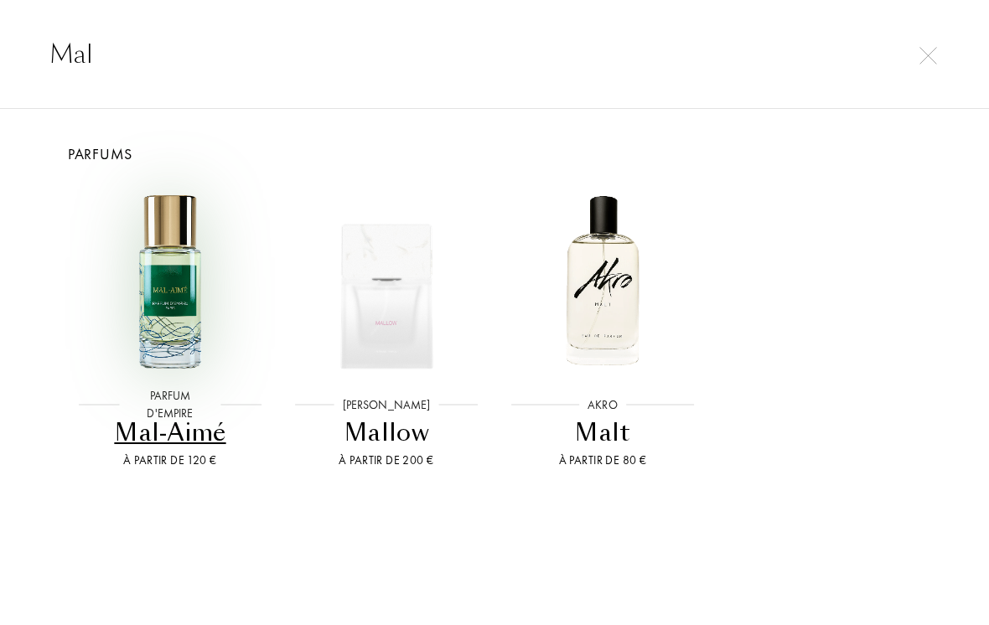
type input "Mal"
click at [168, 225] on img at bounding box center [170, 281] width 195 height 195
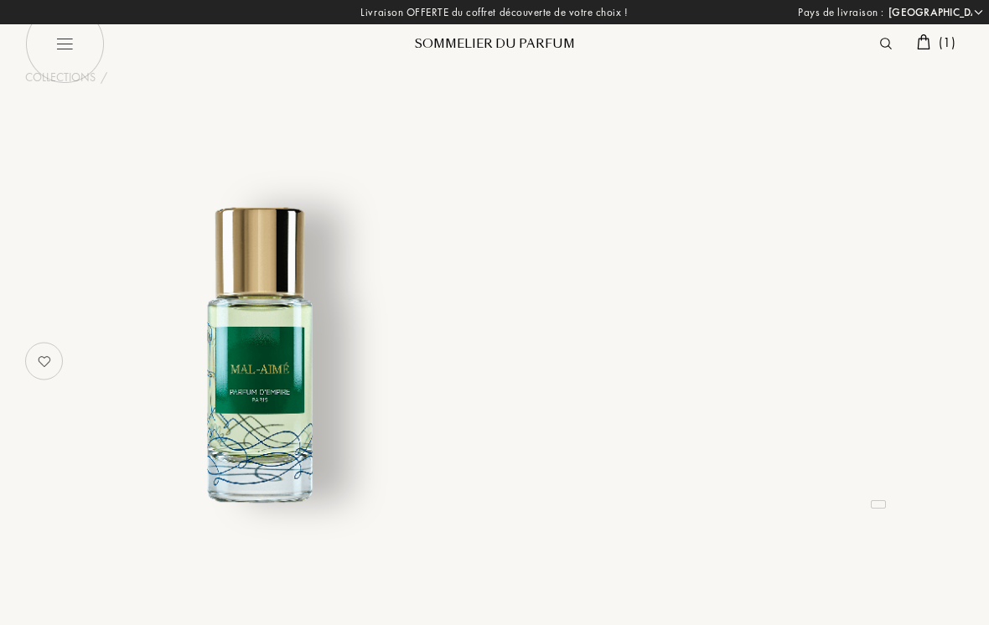
select select "FR"
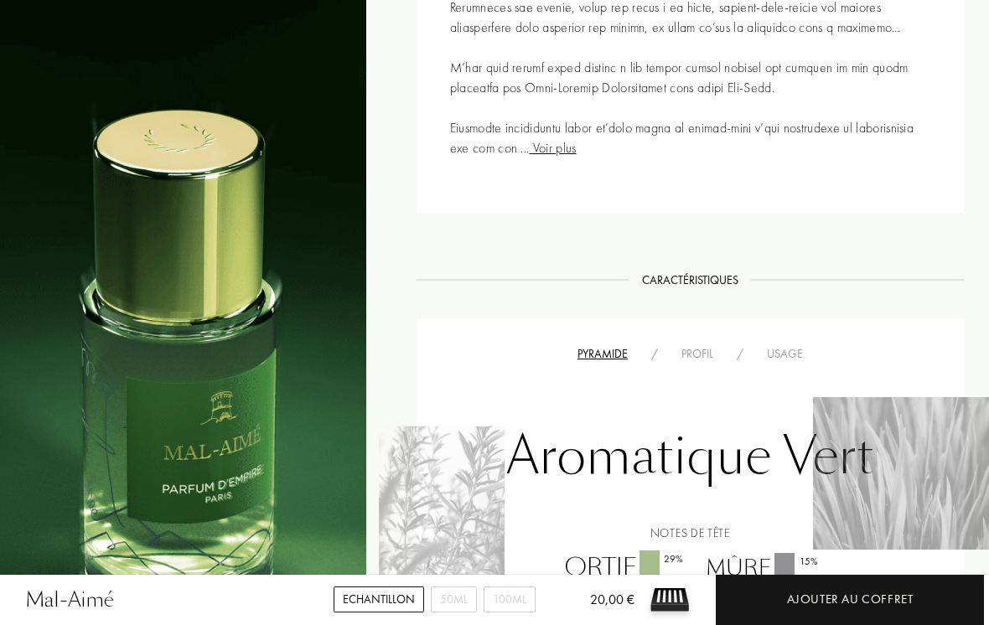
scroll to position [1071, 0]
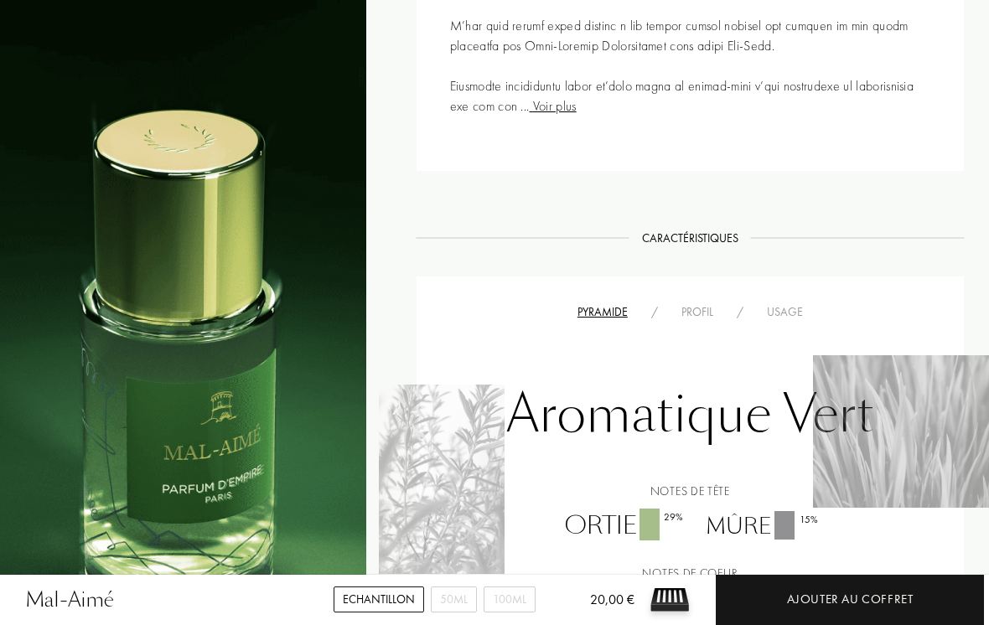
click at [791, 309] on div "Usage" at bounding box center [785, 313] width 60 height 18
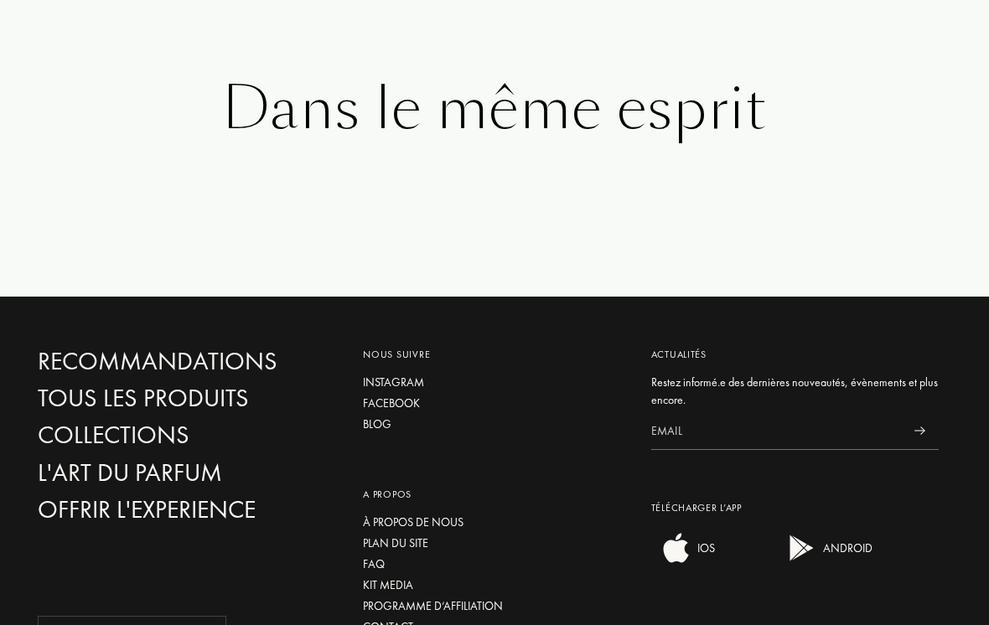
scroll to position [3044, 0]
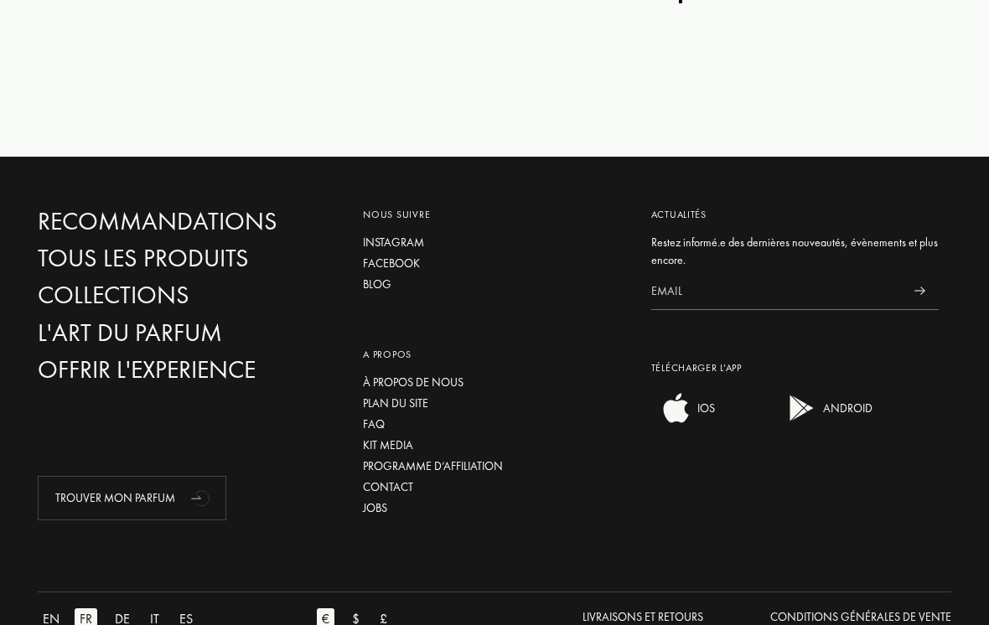
select select "FR"
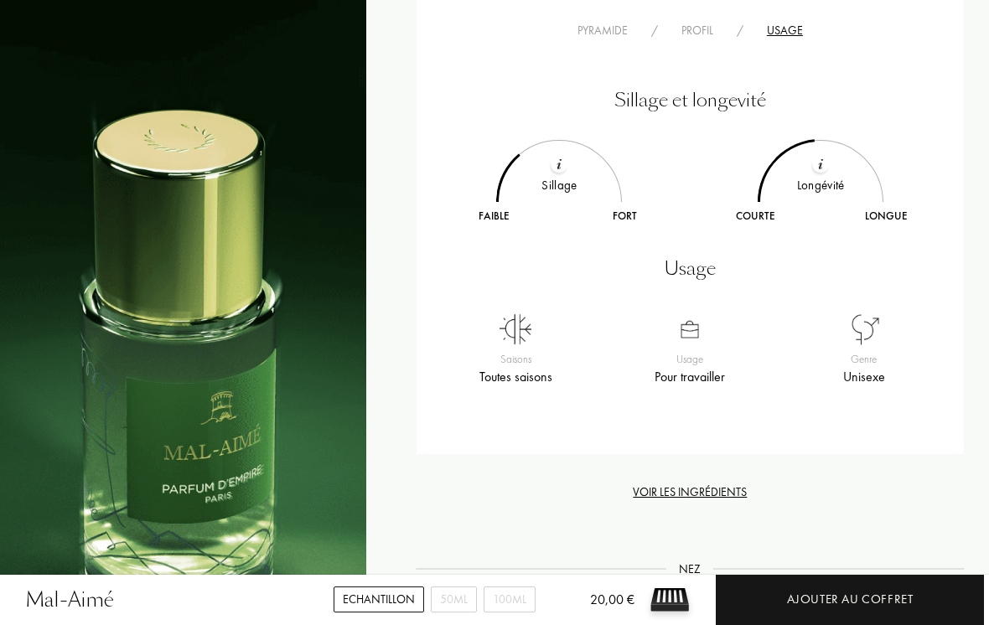
scroll to position [1352, 0]
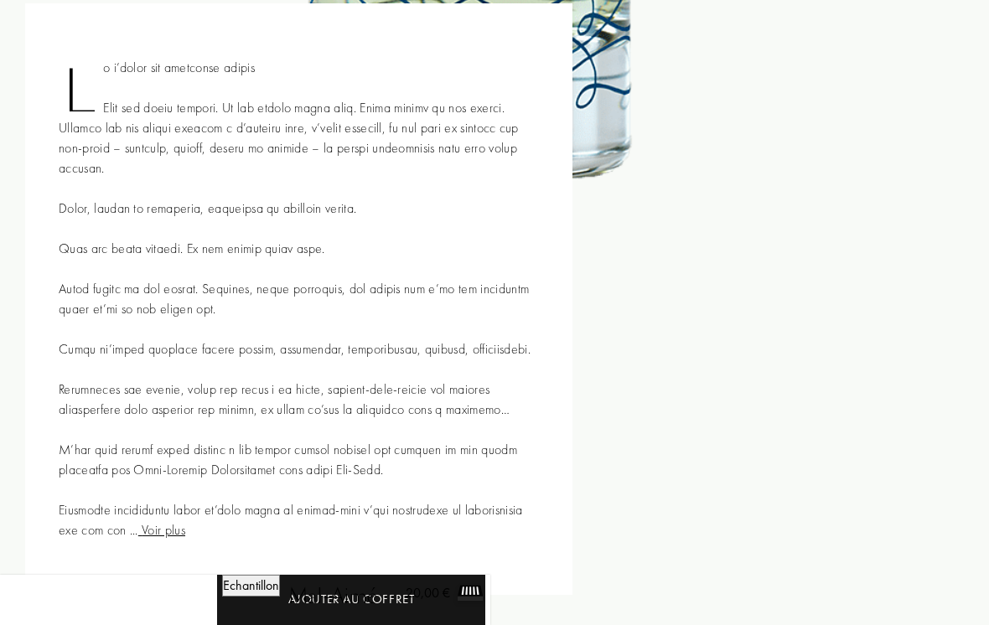
select select "FR"
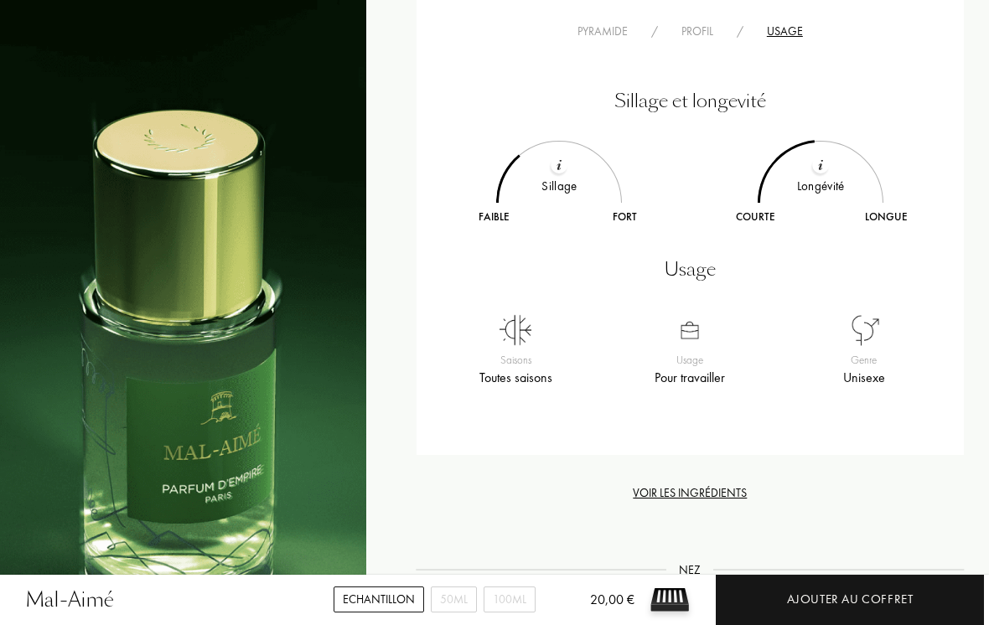
scroll to position [1711, 0]
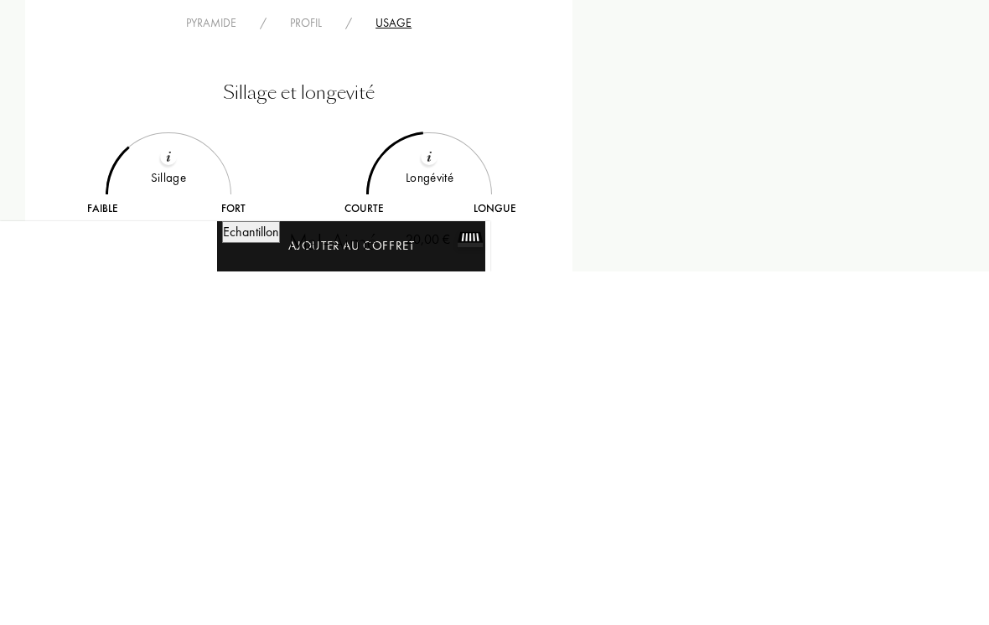
select select "FR"
